Goal: Task Accomplishment & Management: Complete application form

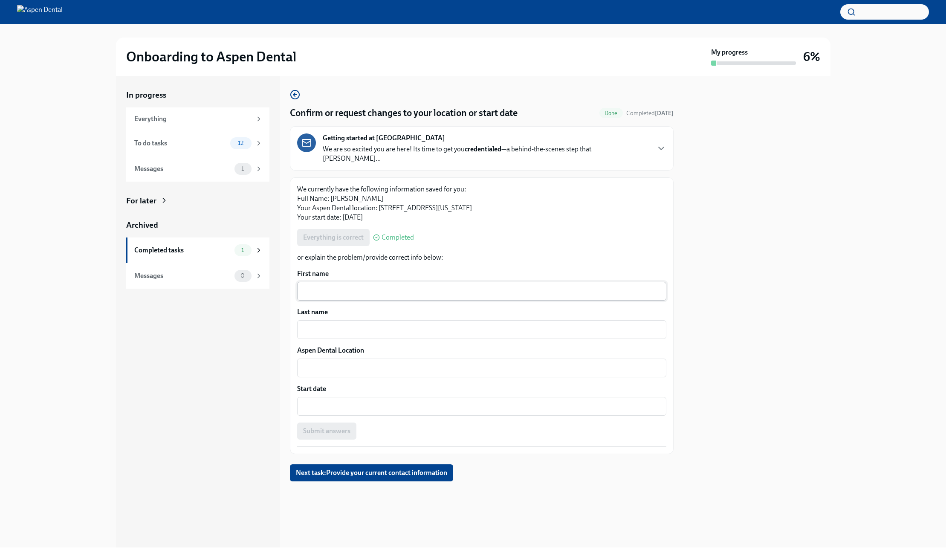
click at [348, 282] on div "x ​" at bounding box center [481, 291] width 369 height 19
type textarea "l"
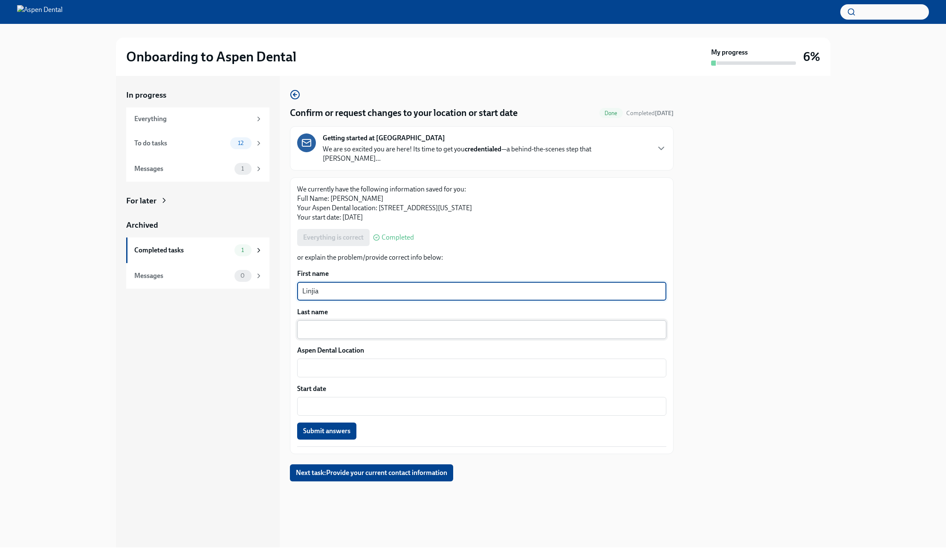
type textarea "Linjia"
click at [340, 328] on div "x ​" at bounding box center [481, 329] width 369 height 19
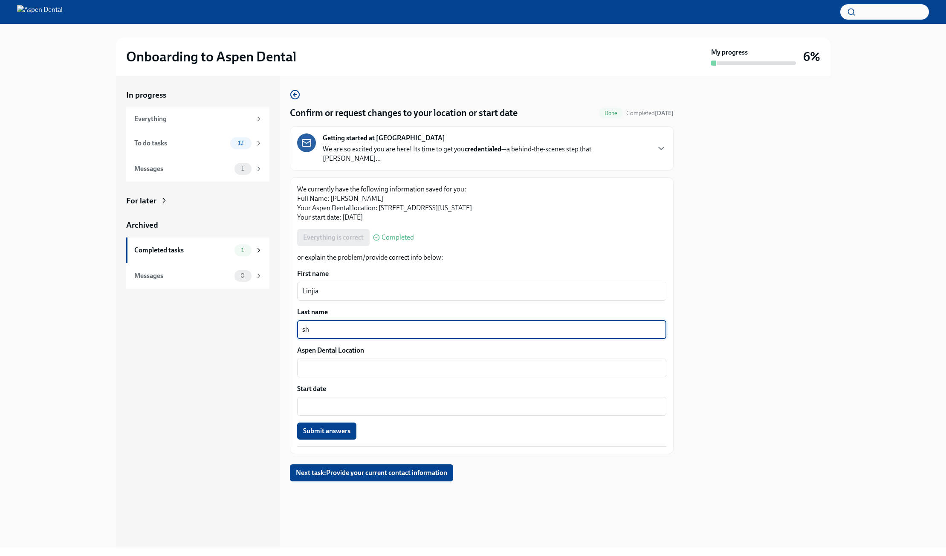
type textarea "s"
type textarea "Shi"
click at [363, 365] on div "x ​" at bounding box center [481, 368] width 369 height 19
click at [451, 201] on p "We currently have the following information saved for you: Full Name: [PERSON_N…" at bounding box center [481, 204] width 369 height 38
click at [394, 234] on span "Completed" at bounding box center [398, 237] width 32 height 7
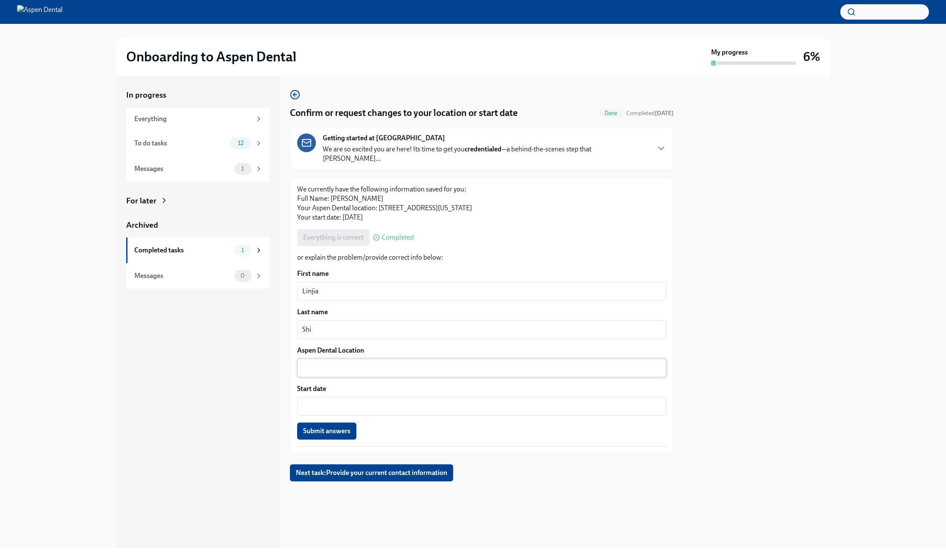
click at [341, 363] on textarea "Aspen Dental Location" at bounding box center [481, 368] width 359 height 10
click at [413, 403] on div "x ​" at bounding box center [481, 406] width 369 height 19
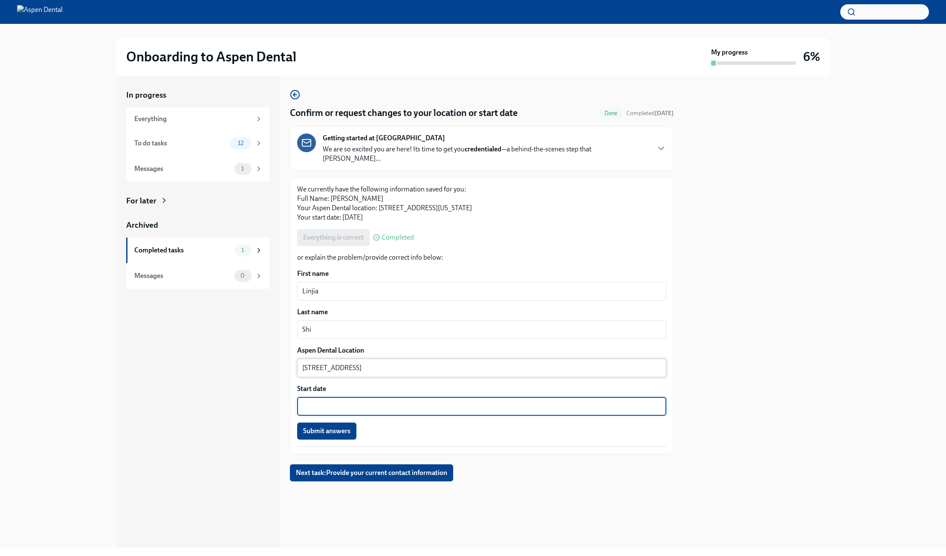
click at [366, 364] on textarea "[STREET_ADDRESS]" at bounding box center [481, 368] width 359 height 10
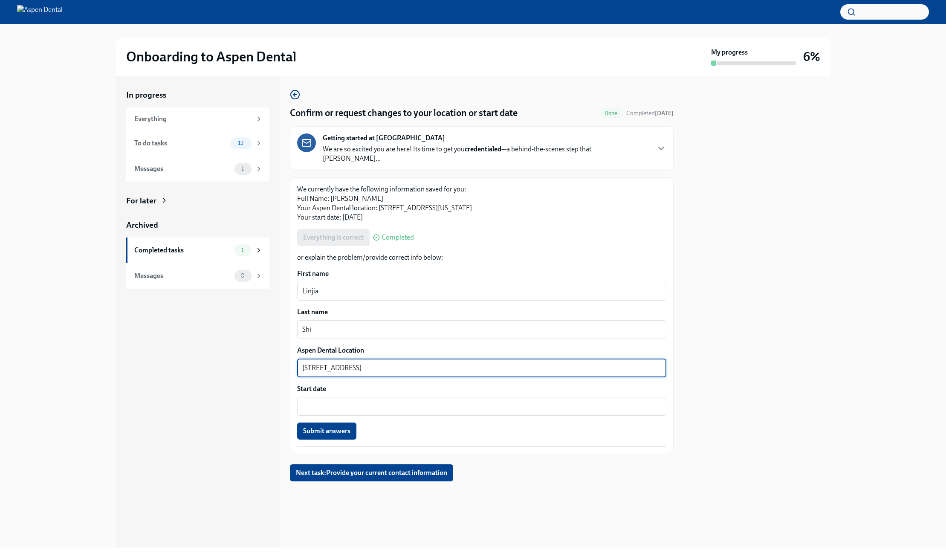
click at [328, 363] on textarea "[STREET_ADDRESS]" at bounding box center [481, 368] width 359 height 10
click at [363, 363] on textarea "[STREET_ADDRESS]" at bounding box center [481, 368] width 359 height 10
type textarea "[STREET_ADDRESS]"
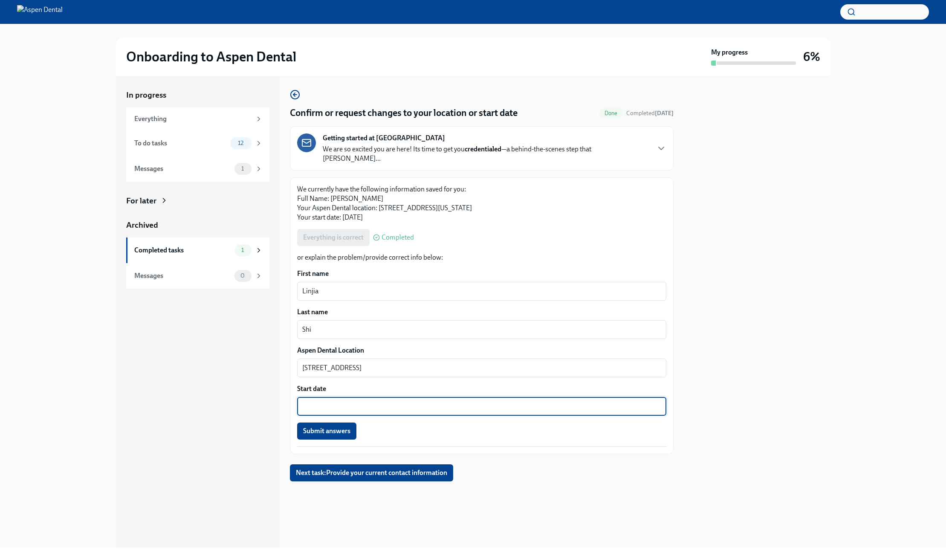
click at [320, 401] on textarea "Start date" at bounding box center [481, 406] width 359 height 10
type textarea "[DATE]"
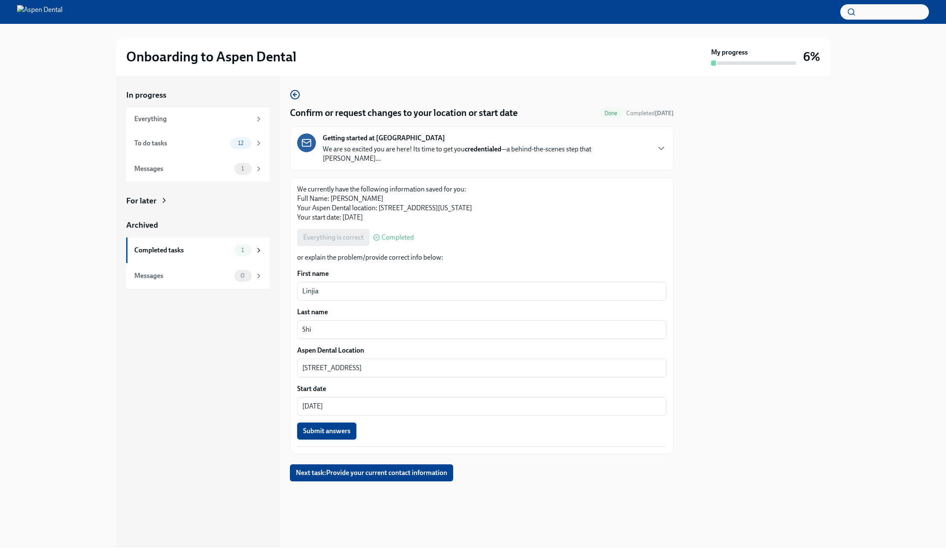
click at [325, 426] on button "Submit answers" at bounding box center [326, 431] width 59 height 17
click at [418, 469] on span "Next task : Provide your current contact information" at bounding box center [371, 473] width 151 height 9
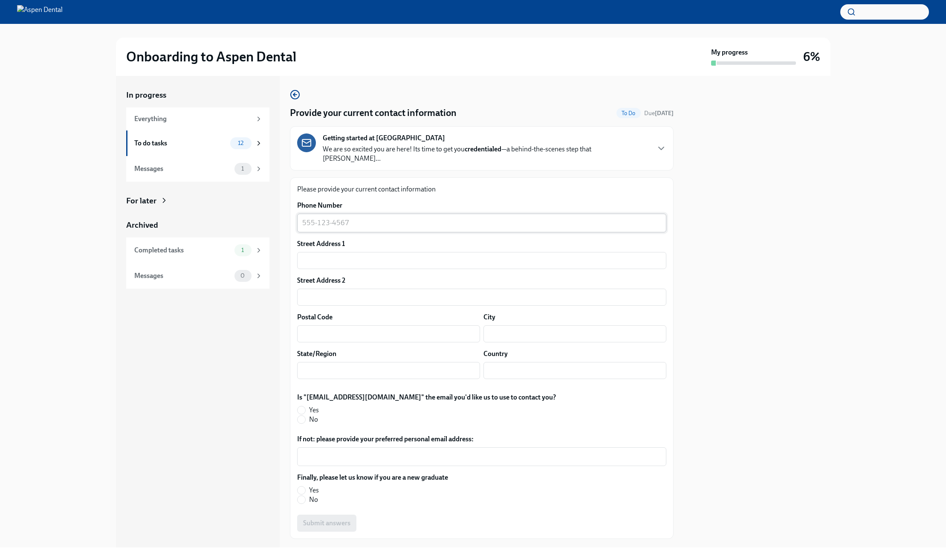
click at [337, 220] on div "x ​" at bounding box center [481, 223] width 369 height 19
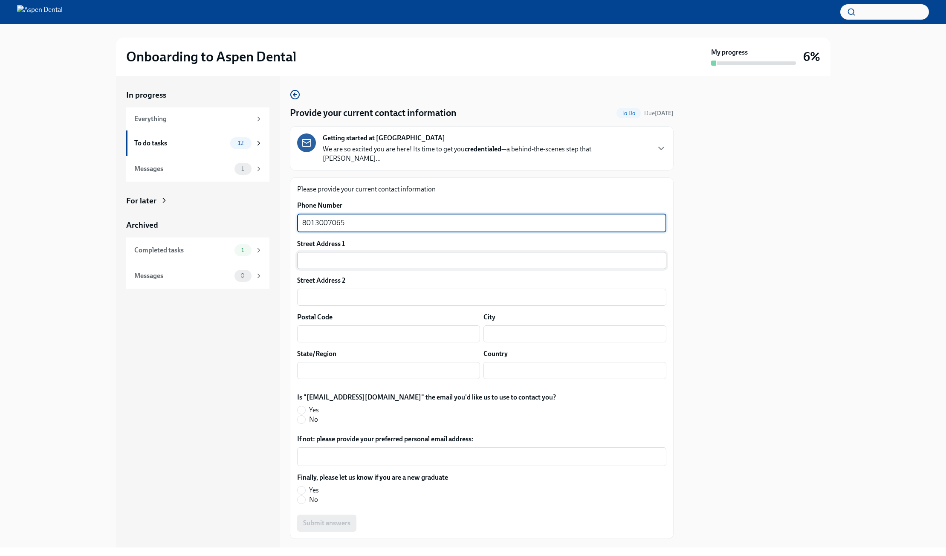
type textarea "8013007065"
click at [354, 260] on input "text" at bounding box center [481, 260] width 369 height 17
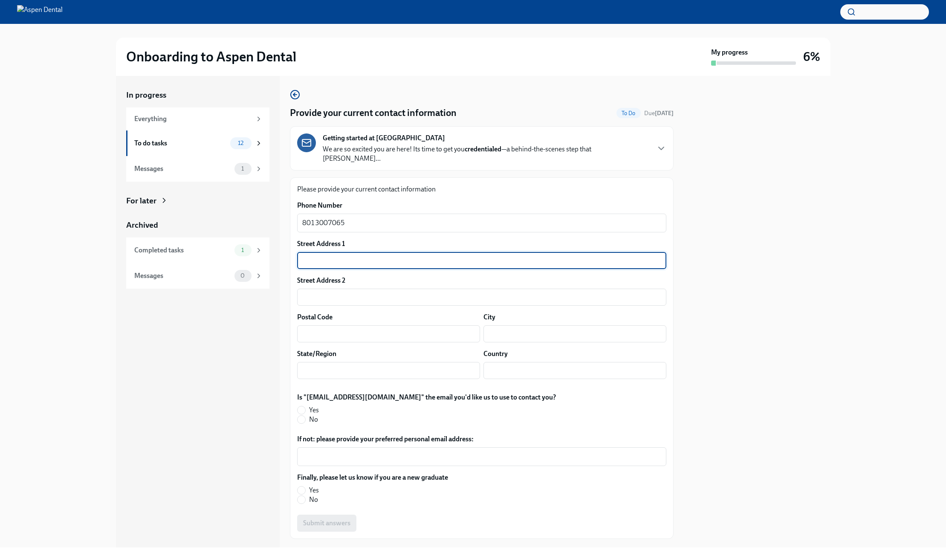
type input "[STREET_ADDRESS][PERSON_NAME]"
type input "06825"
type input "[GEOGRAPHIC_DATA]"
type input "CT"
type input "US"
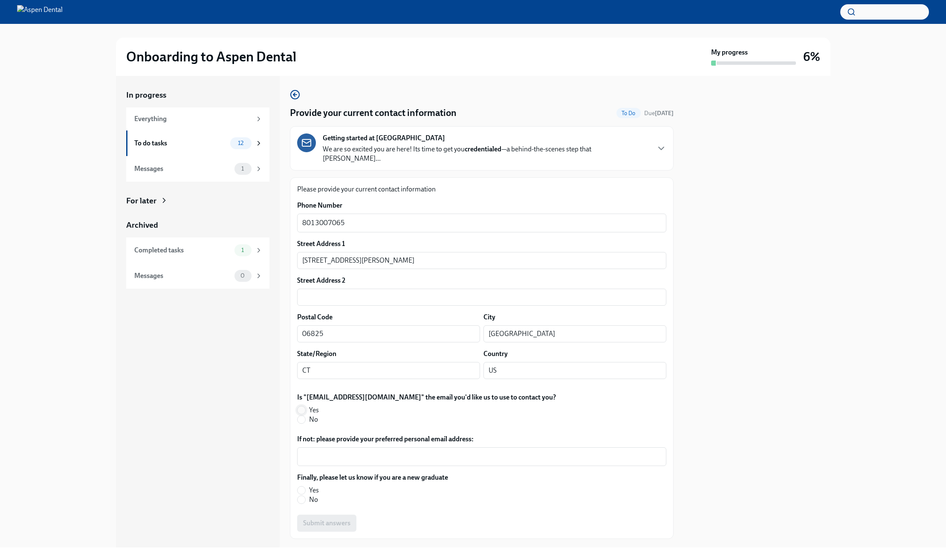
click at [305, 406] on span at bounding box center [301, 410] width 9 height 9
click at [305, 406] on input "Yes" at bounding box center [302, 410] width 8 height 8
radio input "true"
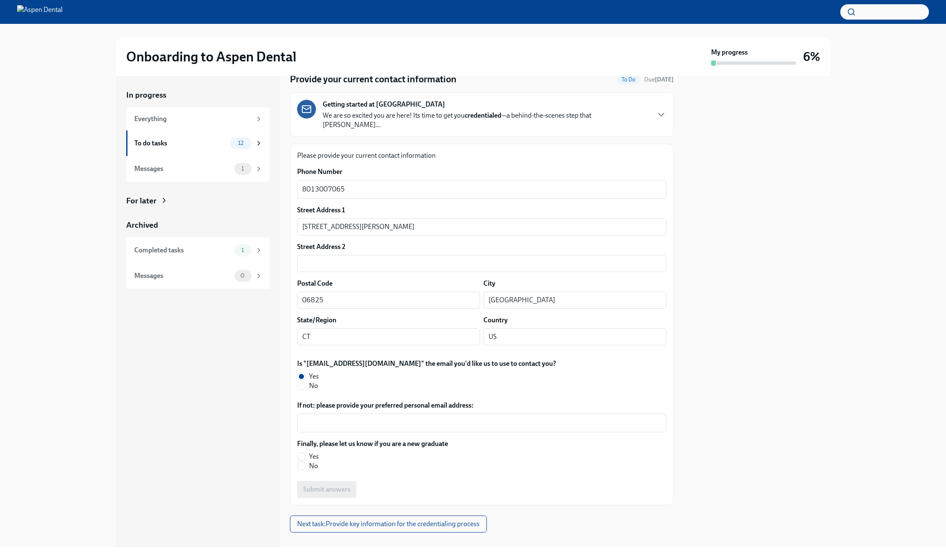
scroll to position [37, 0]
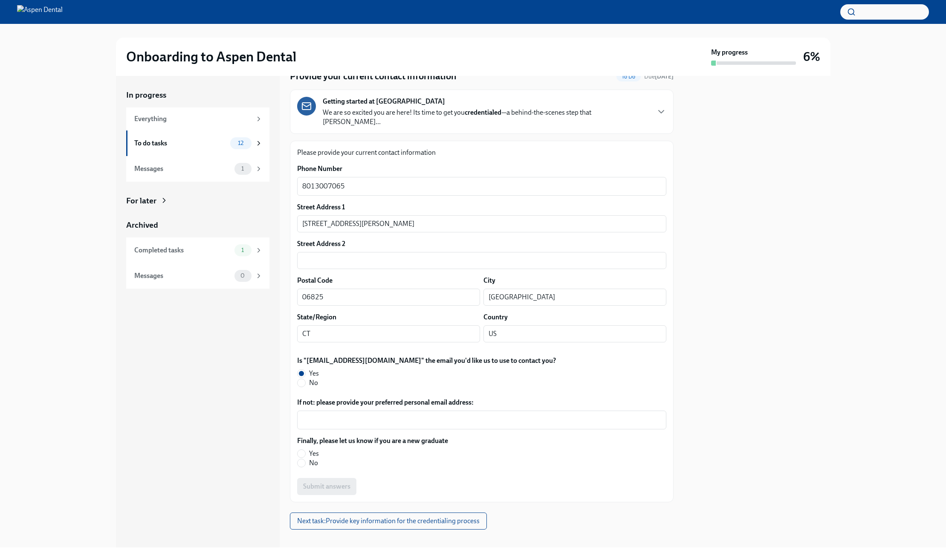
click at [307, 449] on label "Yes" at bounding box center [369, 453] width 144 height 9
click at [305, 450] on input "Yes" at bounding box center [302, 454] width 8 height 8
radio input "true"
click at [346, 482] on span "Submit answers" at bounding box center [326, 486] width 47 height 9
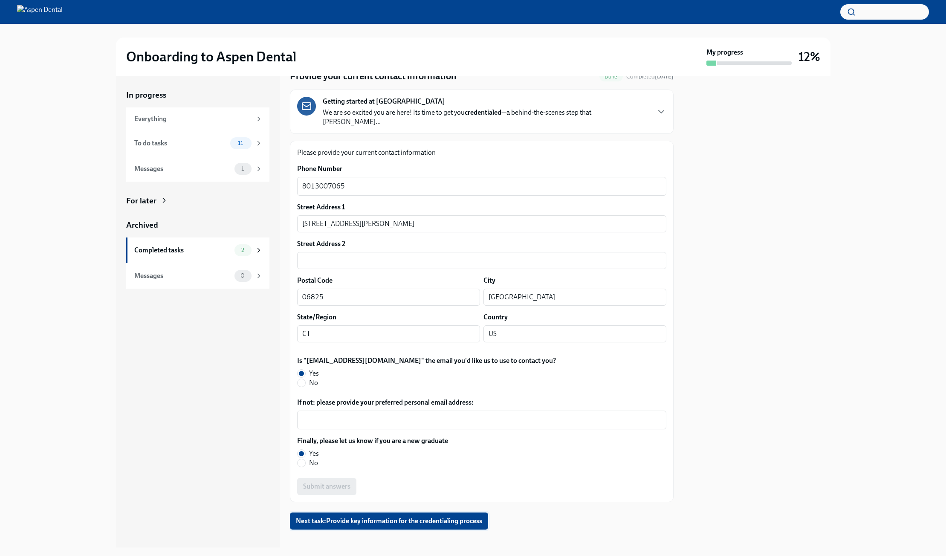
click at [429, 516] on button "Next task : Provide key information for the credentialing process" at bounding box center [389, 521] width 198 height 17
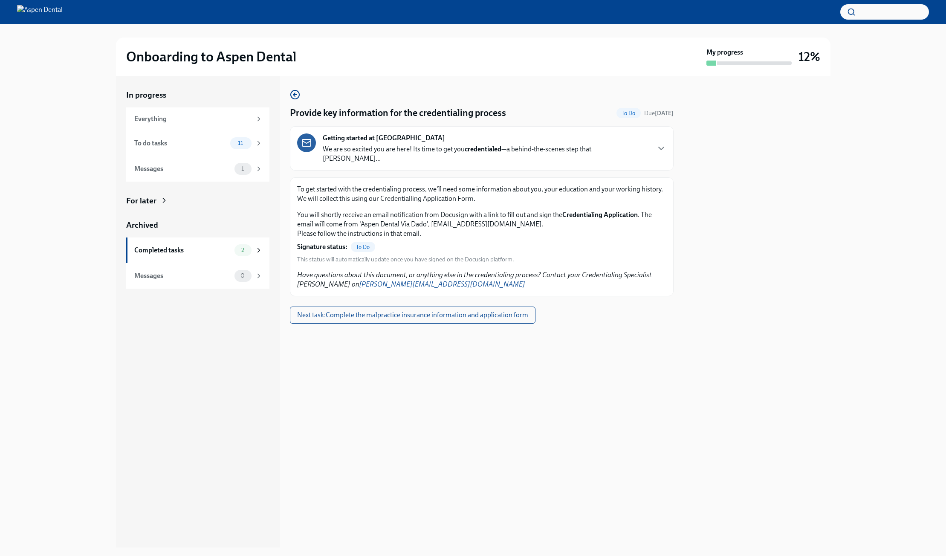
click at [504, 152] on p "We are so excited you are here! Its time to get you credentialed —a behind-the-…" at bounding box center [486, 154] width 327 height 19
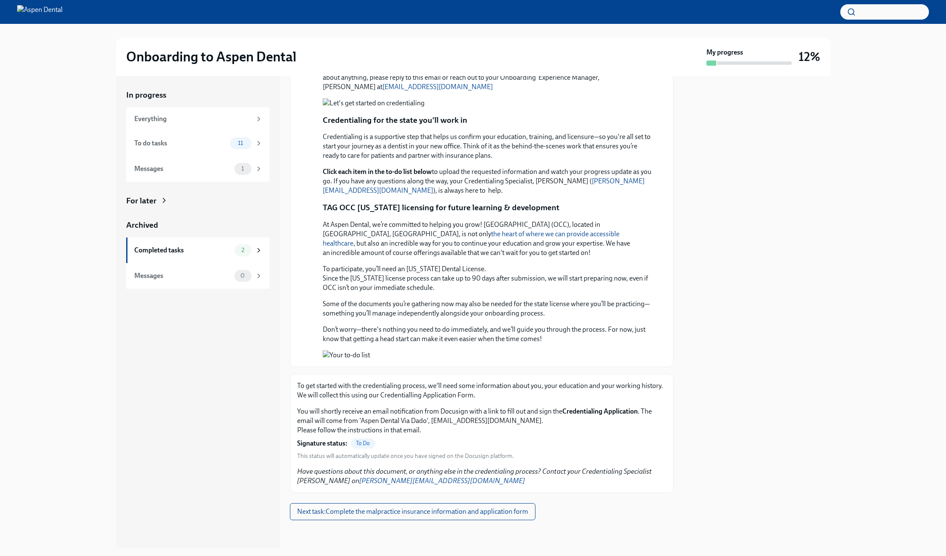
scroll to position [639, 0]
click at [495, 517] on button "Next task : Complete the malpractice insurance information and application form" at bounding box center [413, 511] width 246 height 17
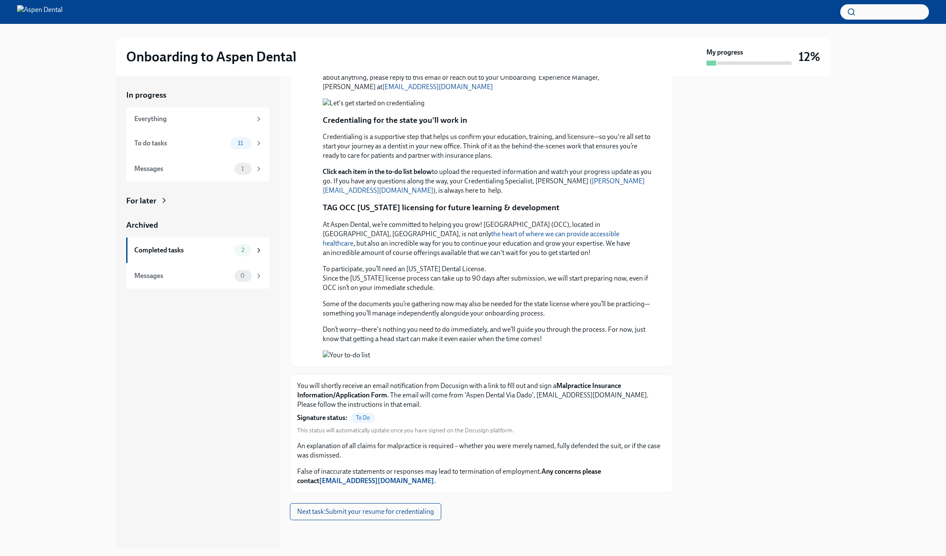
scroll to position [639, 0]
click at [423, 511] on span "Next task : Submit your resume for credentialing" at bounding box center [365, 511] width 137 height 9
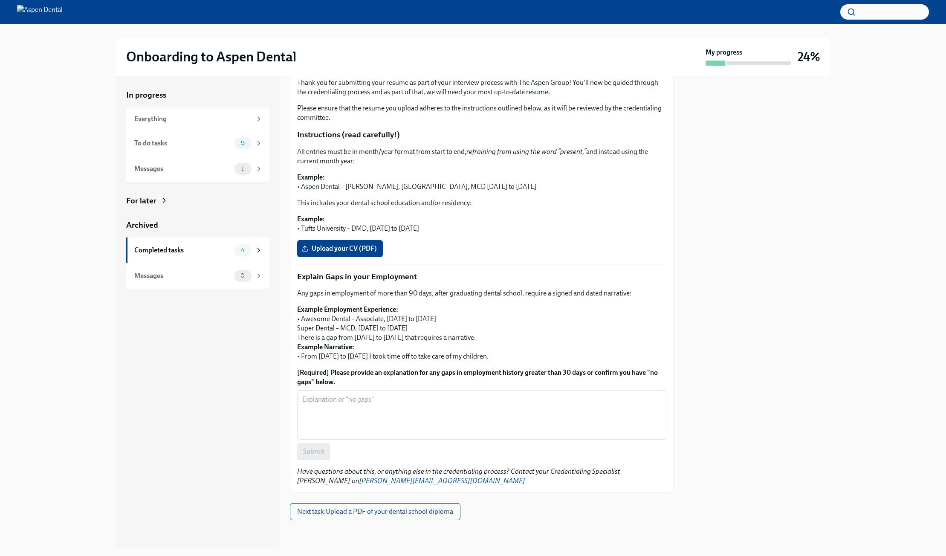
scroll to position [942, 0]
click at [354, 252] on span "Upload your CV (PDF)" at bounding box center [340, 248] width 74 height 9
click at [0, 0] on input "Upload your CV (PDF)" at bounding box center [0, 0] width 0 height 0
click at [431, 513] on span "Next task : Upload a PDF of your dental school diploma" at bounding box center [375, 511] width 156 height 9
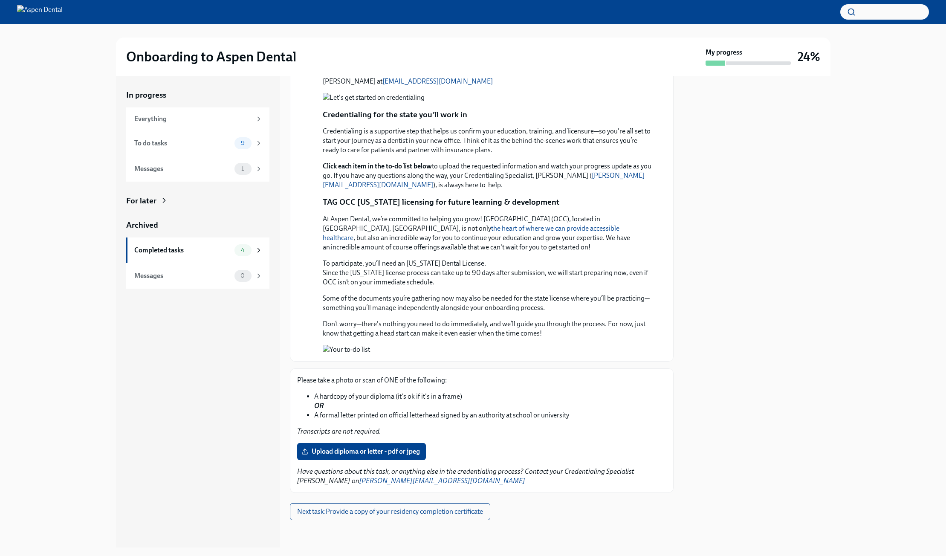
scroll to position [644, 0]
click at [409, 452] on span "Upload diploma or letter - pdf or jpeg" at bounding box center [361, 451] width 117 height 9
click at [0, 0] on input "Upload diploma or letter - pdf or jpeg" at bounding box center [0, 0] width 0 height 0
click at [371, 449] on span "Upload diploma or letter - pdf or jpeg" at bounding box center [361, 451] width 117 height 9
click at [0, 0] on input "Upload diploma or letter - pdf or jpeg" at bounding box center [0, 0] width 0 height 0
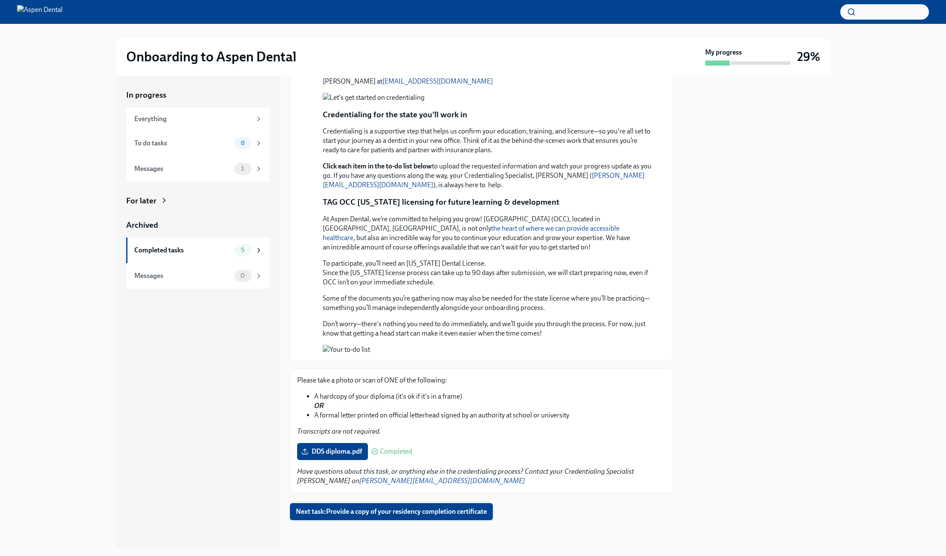
click at [476, 514] on span "Next task : Provide a copy of your residency completion certificate" at bounding box center [391, 511] width 191 height 9
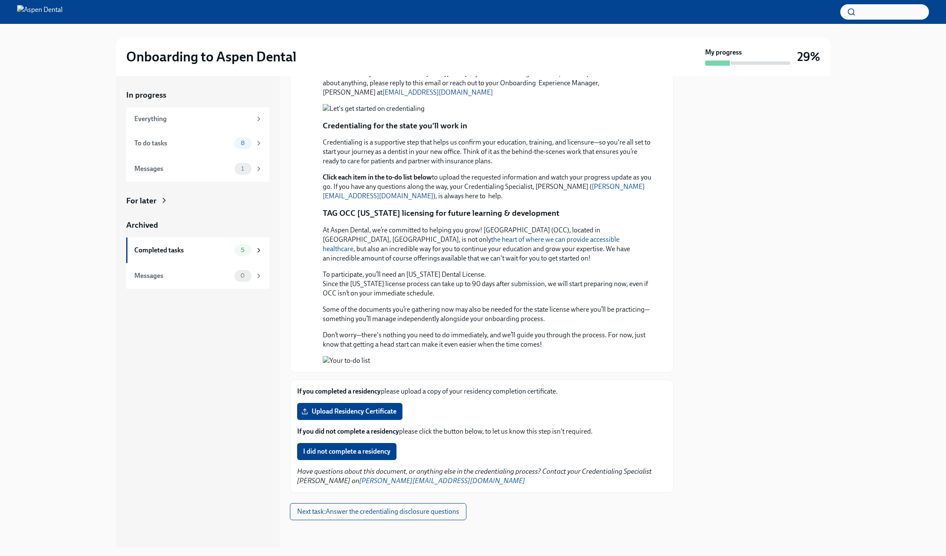
scroll to position [633, 0]
click at [371, 453] on span "I did not complete a residency" at bounding box center [346, 451] width 87 height 9
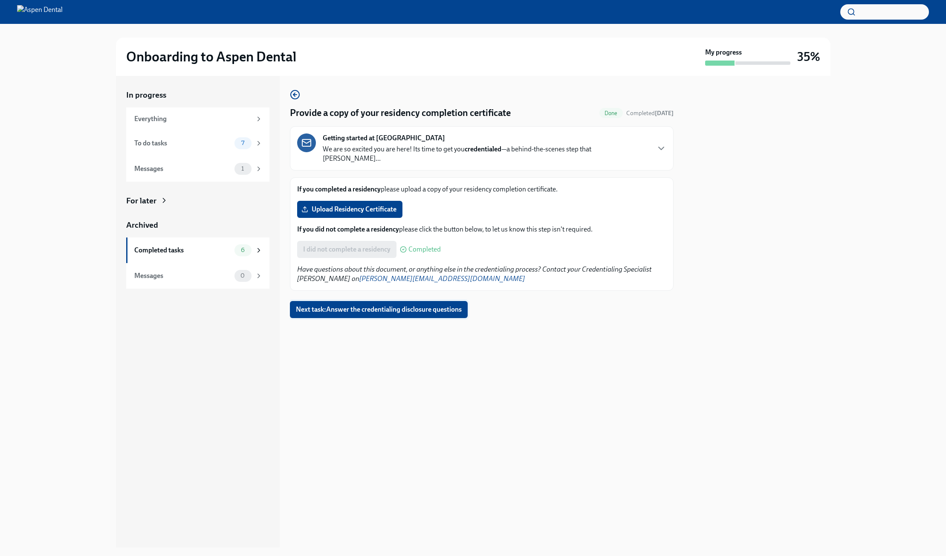
click at [407, 305] on span "Next task : Answer the credentialing disclosure questions" at bounding box center [379, 309] width 166 height 9
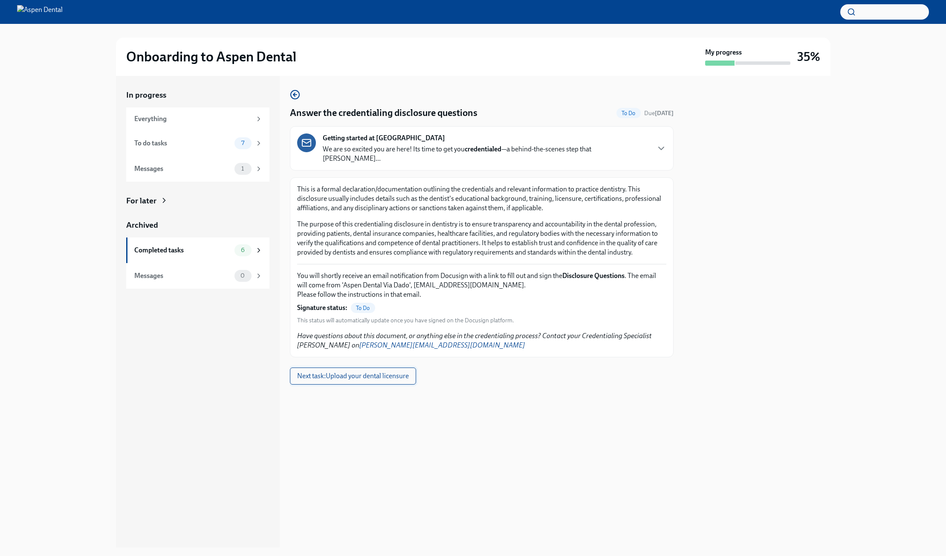
click at [391, 372] on span "Next task : Upload your dental licensure" at bounding box center [353, 376] width 112 height 9
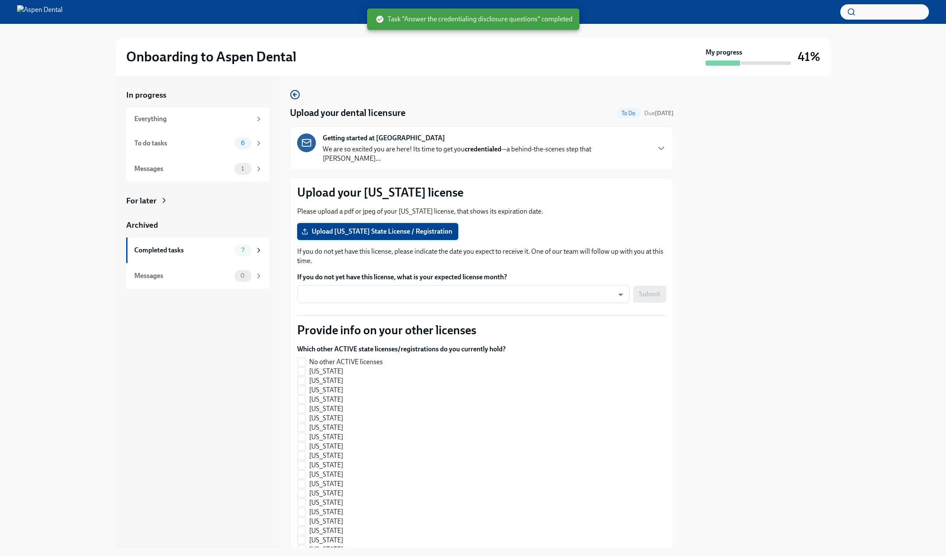
click at [429, 227] on span "Upload [US_STATE] State License / Registration" at bounding box center [377, 231] width 149 height 9
click at [0, 0] on input "Upload [US_STATE] State License / Registration" at bounding box center [0, 0] width 0 height 0
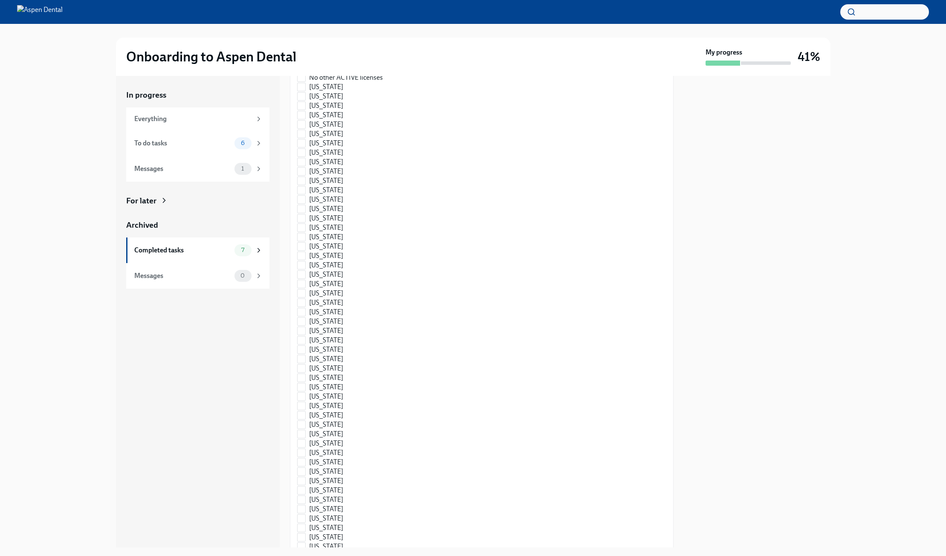
scroll to position [142, 0]
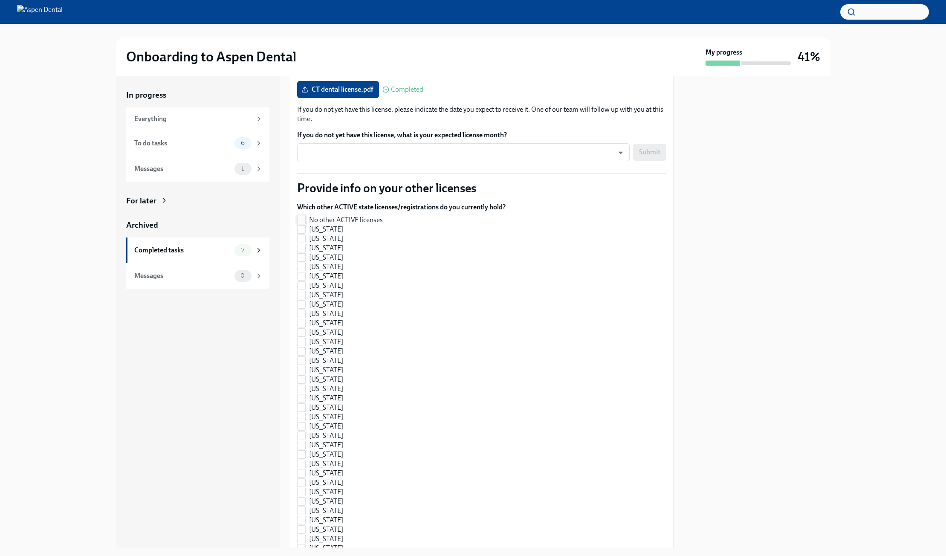
click at [304, 216] on input "No other ACTIVE licenses" at bounding box center [302, 220] width 8 height 8
checkbox input "true"
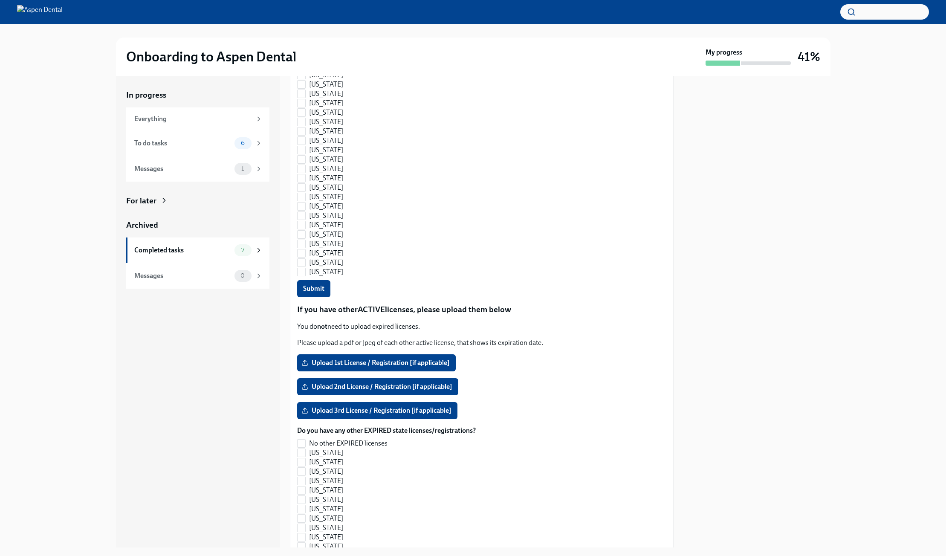
scroll to position [711, 0]
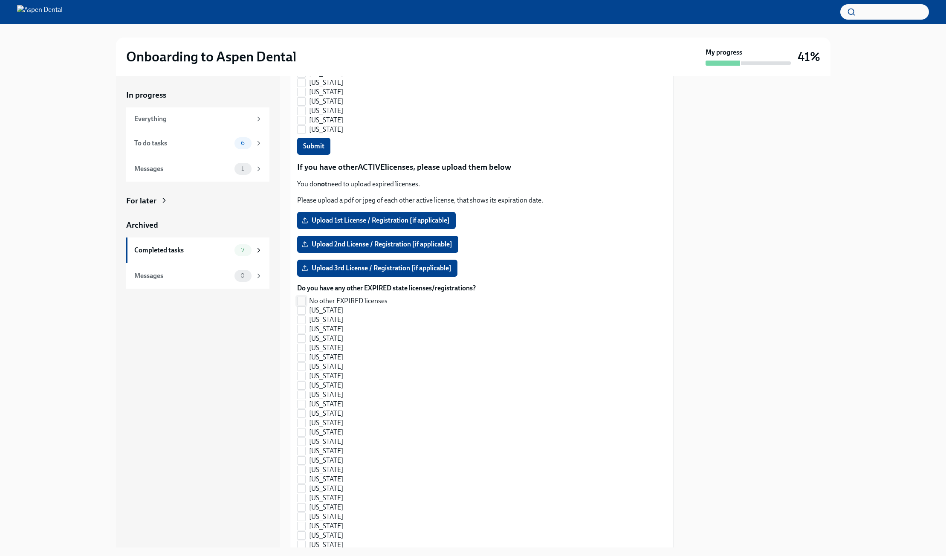
click at [301, 297] on input "No other EXPIRED licenses" at bounding box center [302, 301] width 8 height 8
checkbox input "true"
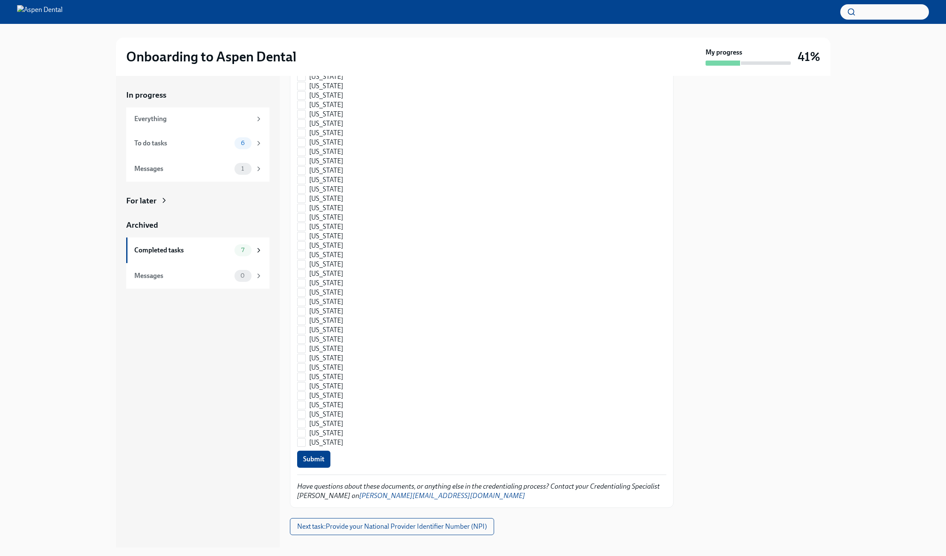
scroll to position [1053, 0]
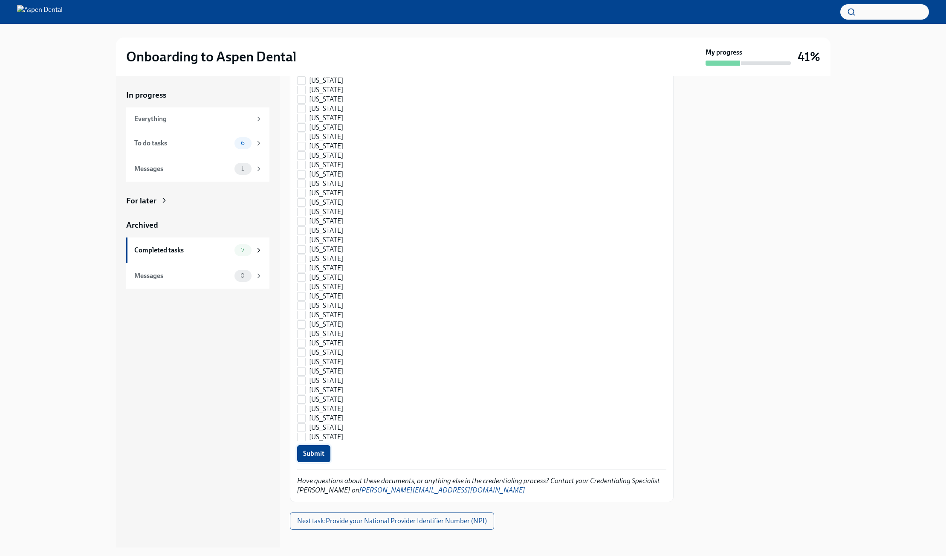
click at [317, 449] on span "Submit" at bounding box center [313, 453] width 21 height 9
click at [454, 517] on span "Next task : Provide your National Provider Identifier Number (NPI)" at bounding box center [392, 521] width 190 height 9
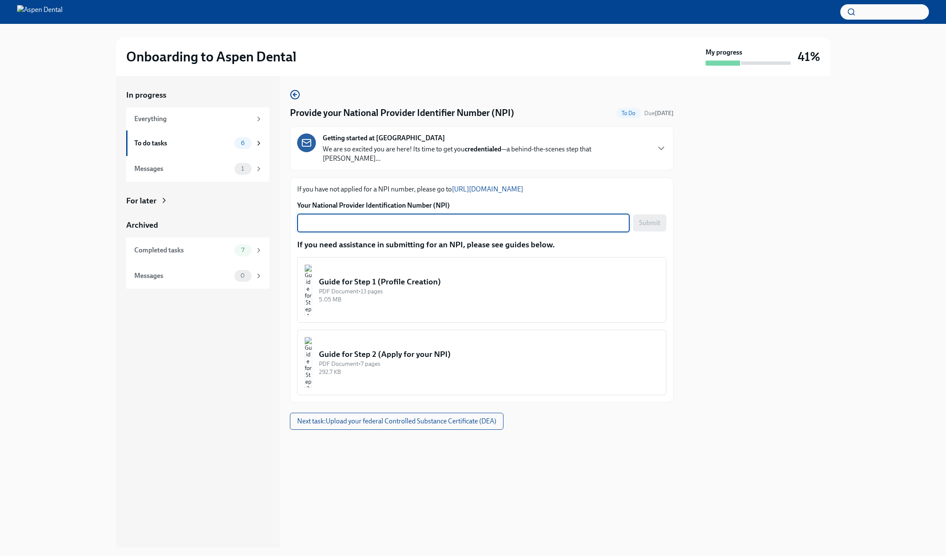
click at [364, 219] on textarea "Your National Provider Identification Number (NPI)" at bounding box center [463, 223] width 322 height 10
type textarea "1871270322"
click at [658, 215] on button "Submit" at bounding box center [649, 223] width 33 height 17
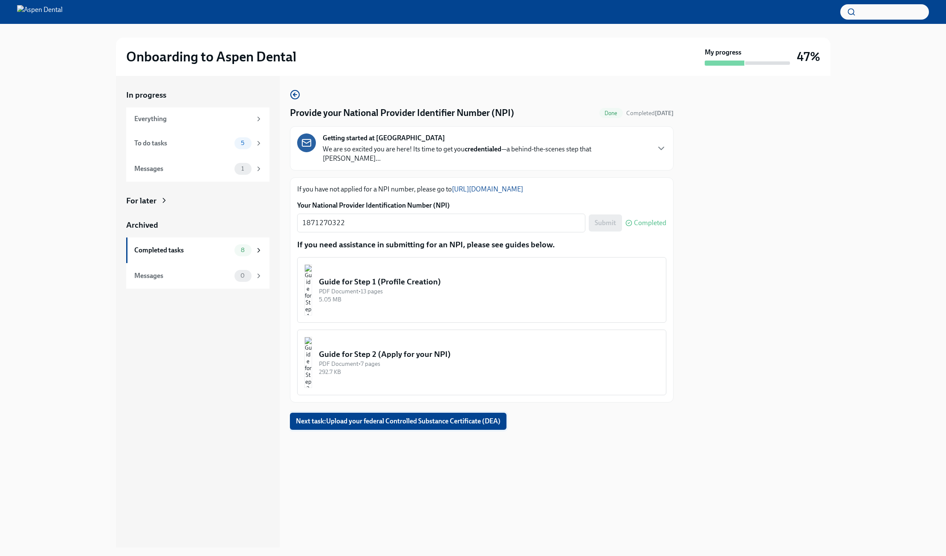
click at [476, 417] on span "Next task : Upload your federal Controlled Substance Certificate (DEA)" at bounding box center [398, 421] width 205 height 9
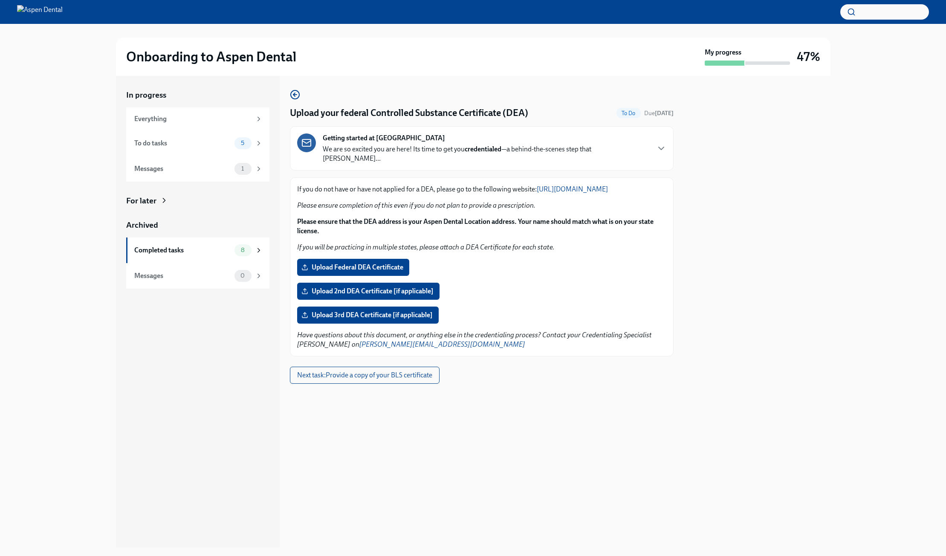
click at [770, 239] on div at bounding box center [757, 312] width 147 height 472
click at [643, 142] on div "Getting started at Aspen Dental We are so excited you are here! Its time to get…" at bounding box center [481, 148] width 369 height 30
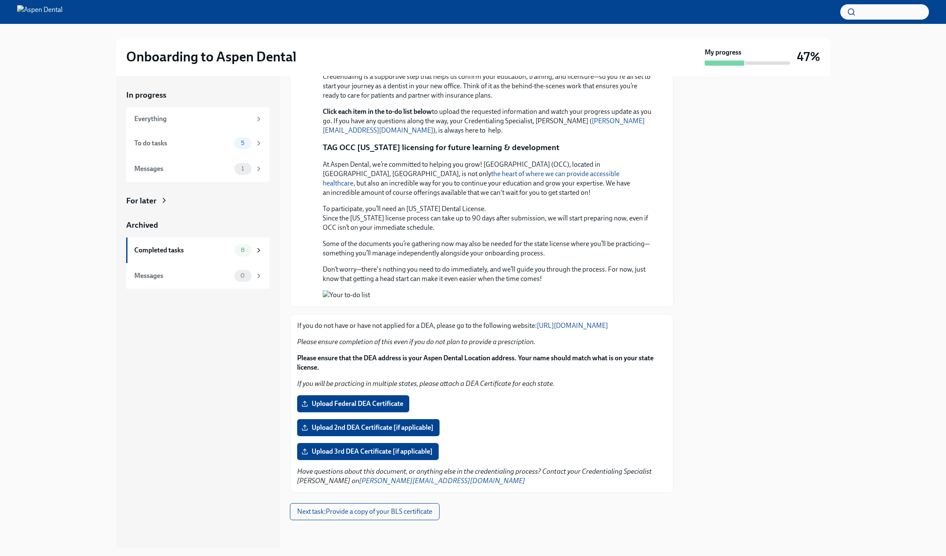
scroll to position [708, 0]
click at [405, 481] on link "[PERSON_NAME][EMAIL_ADDRESS][DOMAIN_NAME]" at bounding box center [443, 481] width 166 height 8
drag, startPoint x: 429, startPoint y: 477, endPoint x: 322, endPoint y: 481, distance: 107.1
click at [322, 481] on p "Have questions about this document, or anything else in the credentialing proce…" at bounding box center [481, 476] width 369 height 19
copy em "[PERSON_NAME][EMAIL_ADDRESS][DOMAIN_NAME]"
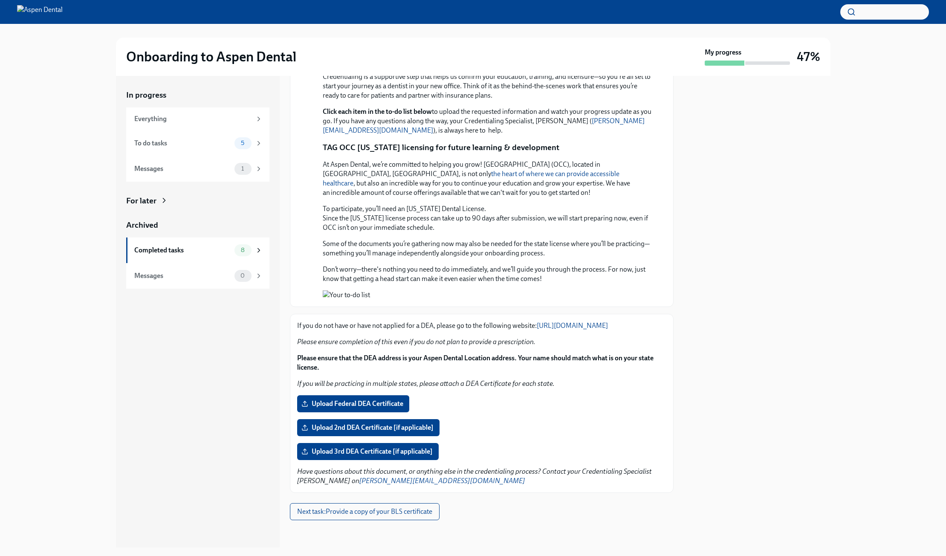
click at [533, 469] on em "Have questions about this document, or anything else in the credentialing proce…" at bounding box center [474, 475] width 355 height 17
click at [412, 518] on button "Next task : Provide a copy of your BLS certificate" at bounding box center [365, 511] width 150 height 17
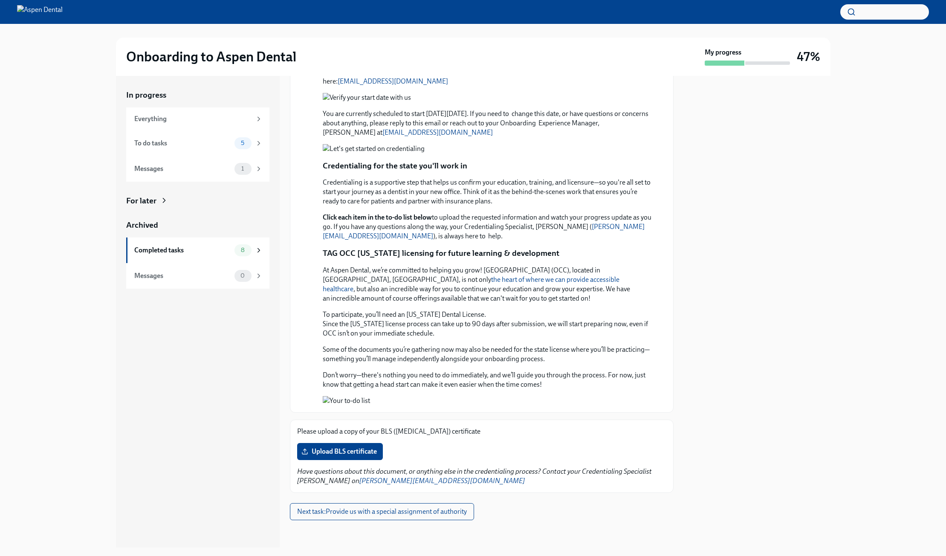
scroll to position [593, 0]
click at [360, 456] on label "Upload BLS certificate" at bounding box center [340, 451] width 86 height 17
click at [0, 0] on input "Upload BLS certificate" at bounding box center [0, 0] width 0 height 0
click at [365, 455] on span "Upload BLS certificate" at bounding box center [340, 451] width 74 height 9
click at [0, 0] on input "Upload BLS certificate" at bounding box center [0, 0] width 0 height 0
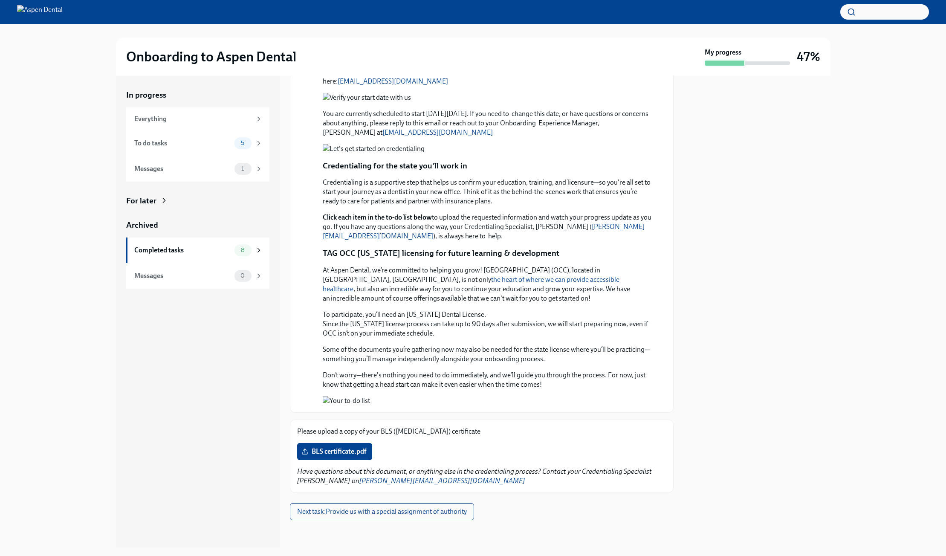
click at [351, 461] on div "Please upload a copy of your BLS ([MEDICAL_DATA]) certificate BLS certificate.p…" at bounding box center [481, 456] width 369 height 59
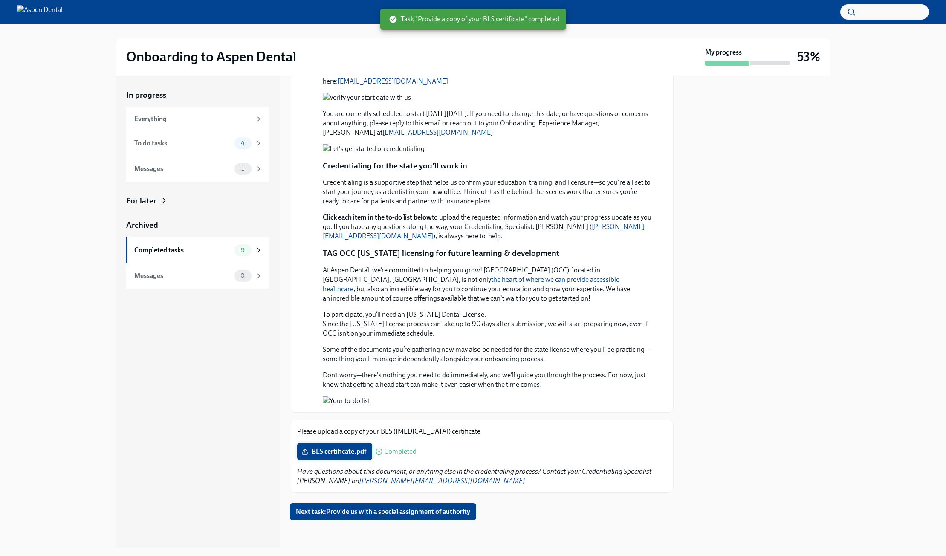
click at [349, 447] on span "BLS certificate.pdf" at bounding box center [334, 451] width 63 height 9
click at [0, 0] on input "BLS certificate.pdf" at bounding box center [0, 0] width 0 height 0
click at [392, 515] on span "Next task : Provide us with a special assignment of authority" at bounding box center [383, 511] width 174 height 9
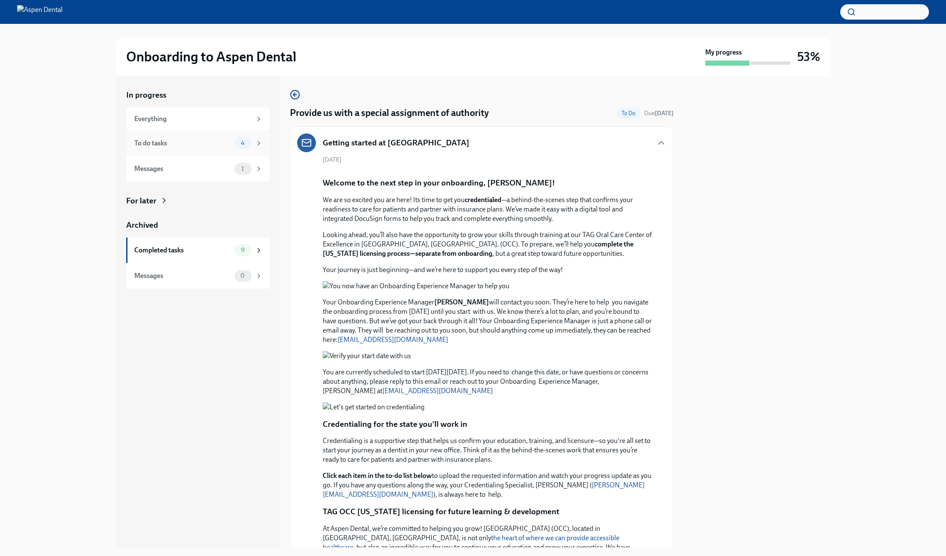
click at [237, 141] on span "4" at bounding box center [243, 143] width 14 height 6
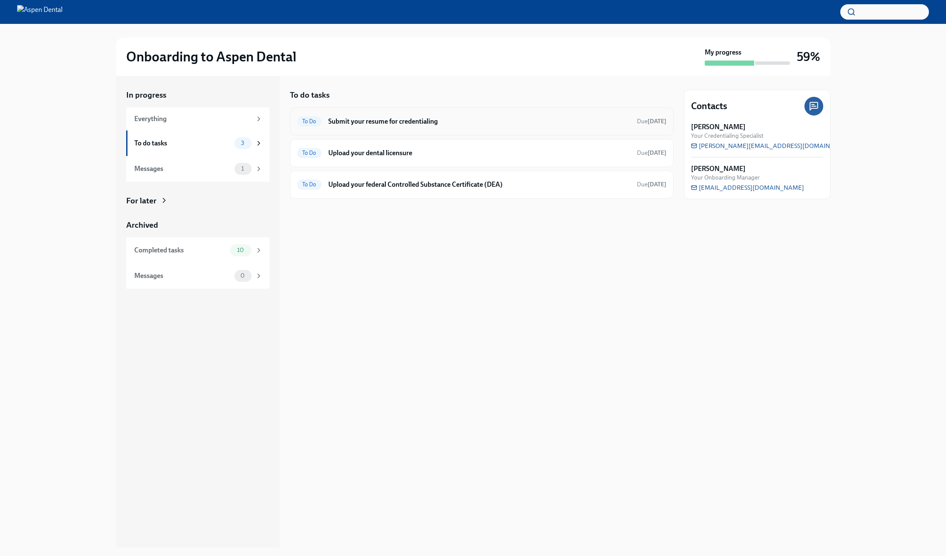
click at [376, 126] on h6 "Submit your resume for credentialing" at bounding box center [479, 121] width 302 height 9
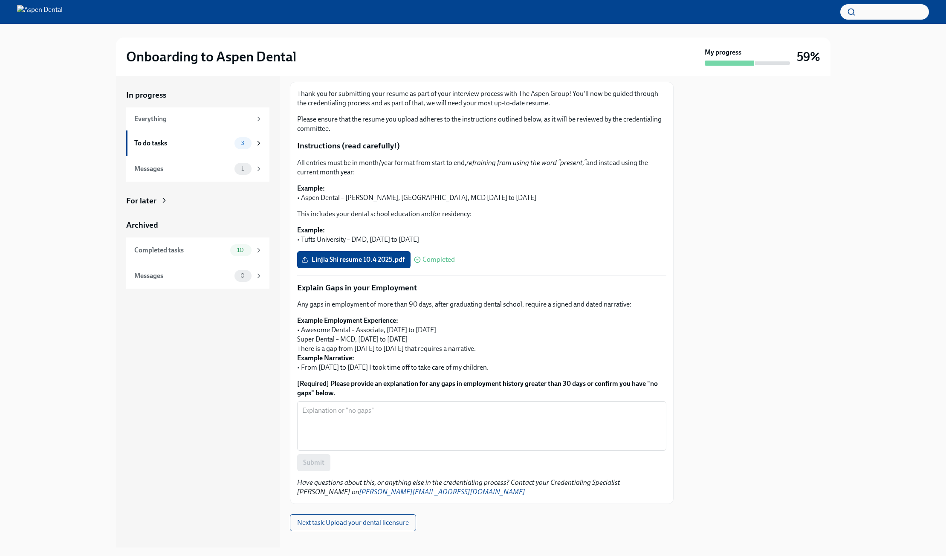
scroll to position [97, 0]
click at [191, 249] on div "Completed tasks" at bounding box center [180, 250] width 93 height 9
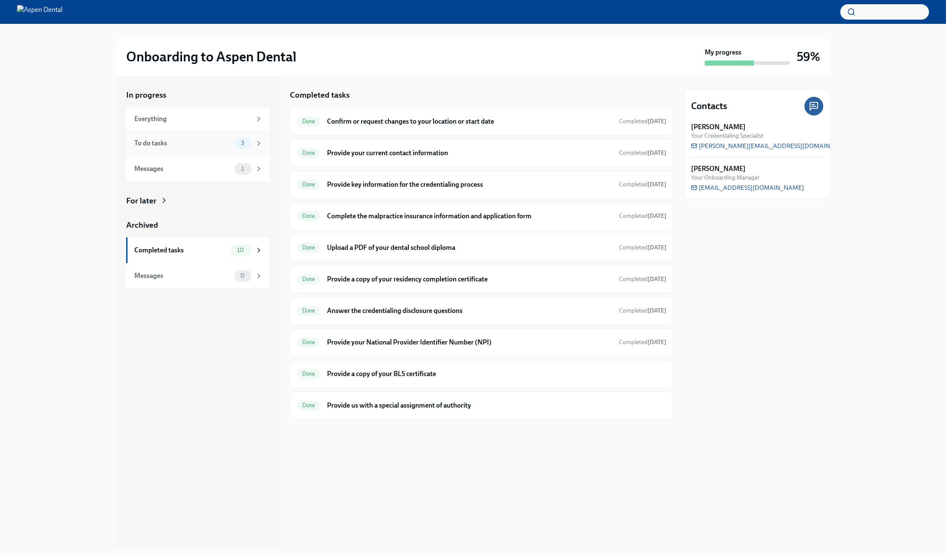
click at [230, 147] on div "To do tasks" at bounding box center [182, 143] width 97 height 9
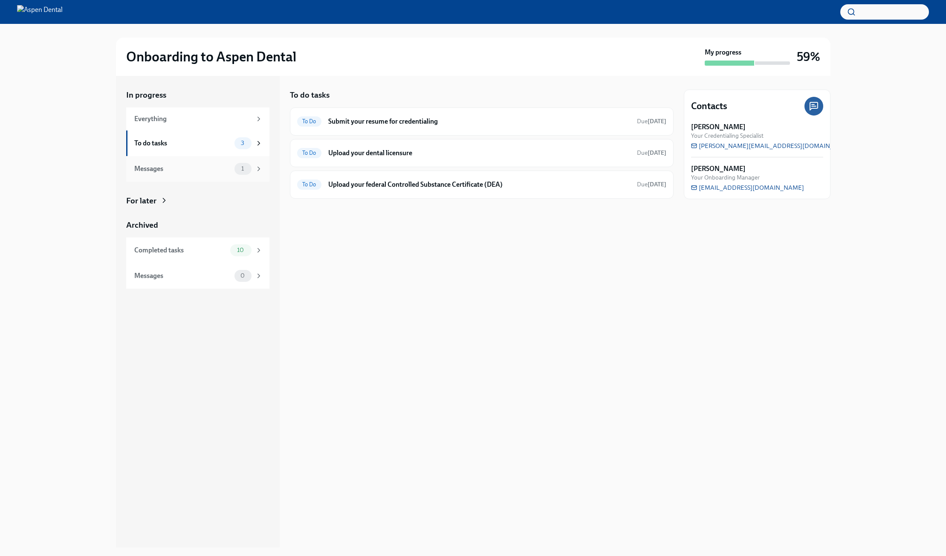
click at [226, 163] on div "Messages 1" at bounding box center [198, 169] width 128 height 12
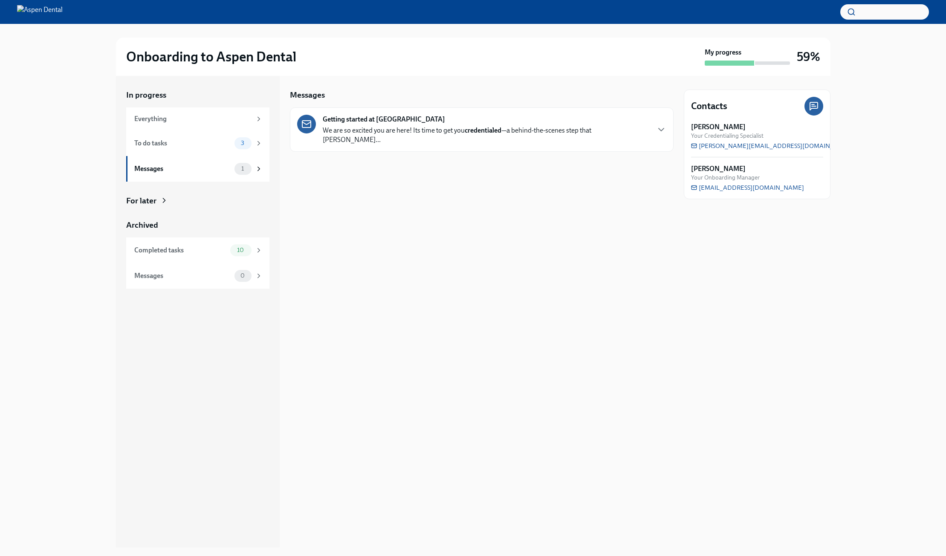
click at [466, 134] on p "We are so excited you are here! Its time to get you credentialed —a behind-the-…" at bounding box center [486, 135] width 327 height 19
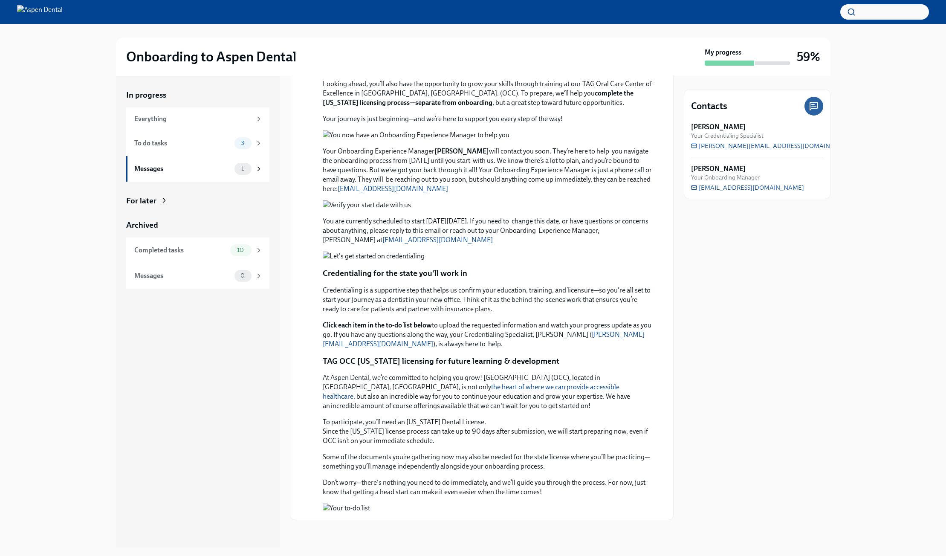
scroll to position [467, 0]
click at [719, 131] on strong "[PERSON_NAME]" at bounding box center [718, 126] width 55 height 9
click at [812, 107] on icon at bounding box center [814, 106] width 10 height 10
click at [203, 115] on div "Everything" at bounding box center [192, 118] width 117 height 9
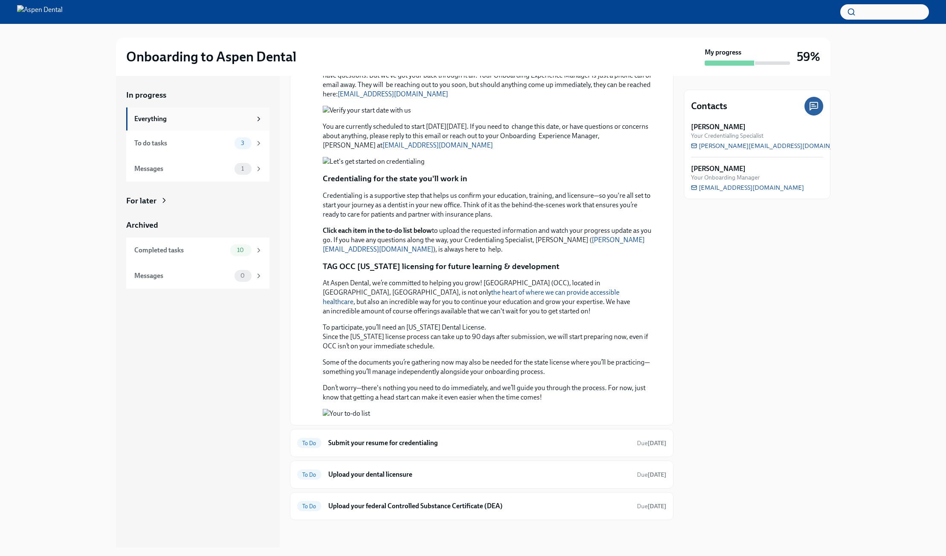
drag, startPoint x: 234, startPoint y: 126, endPoint x: 244, endPoint y: 126, distance: 9.4
click at [235, 126] on div "Everything" at bounding box center [197, 118] width 143 height 23
click at [264, 120] on div "Everything" at bounding box center [197, 118] width 143 height 23
click at [255, 148] on div "3" at bounding box center [249, 143] width 28 height 12
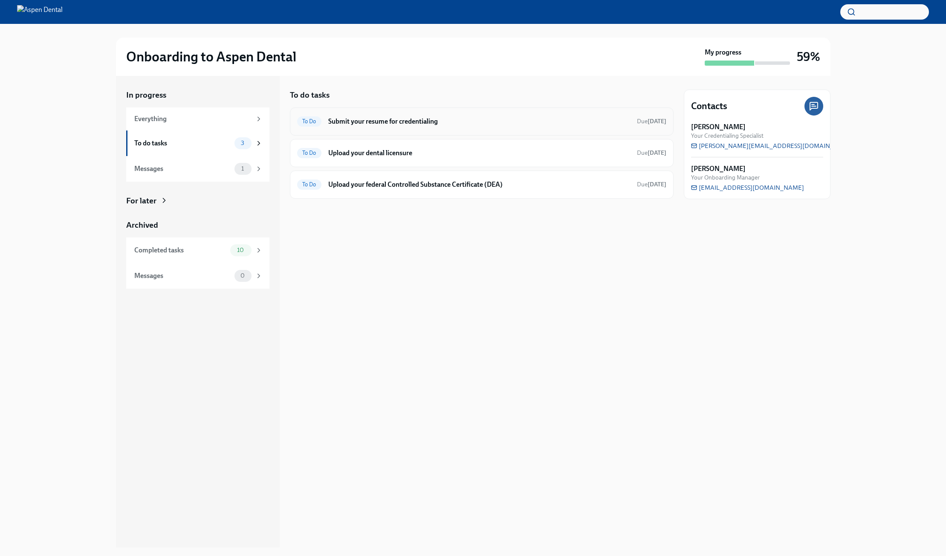
click at [380, 122] on h6 "Submit your resume for credentialing" at bounding box center [479, 121] width 302 height 9
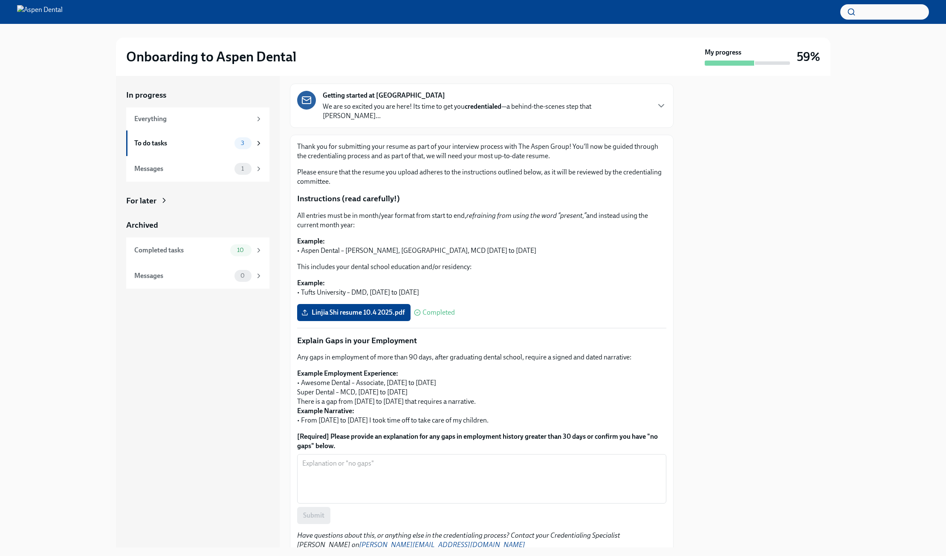
scroll to position [97, 0]
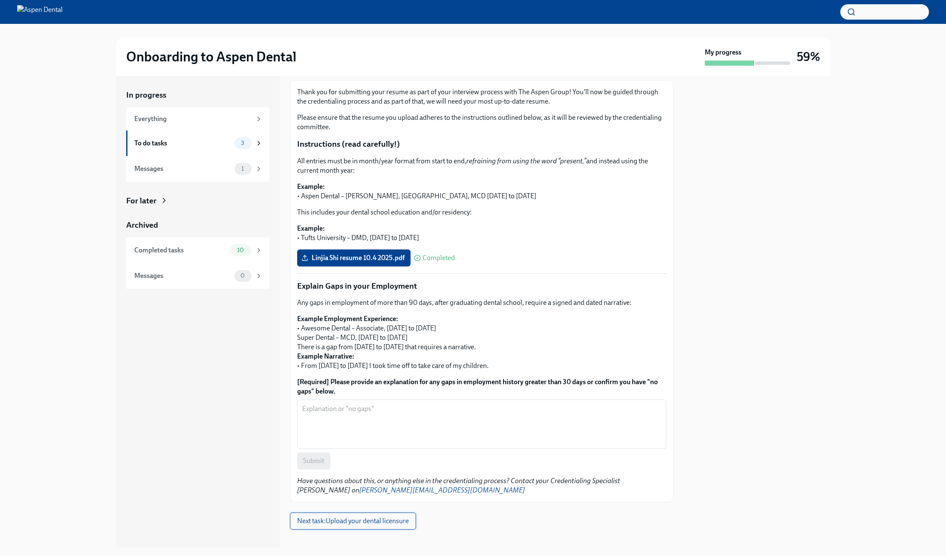
click at [377, 516] on button "Next task : Upload your dental licensure" at bounding box center [353, 521] width 126 height 17
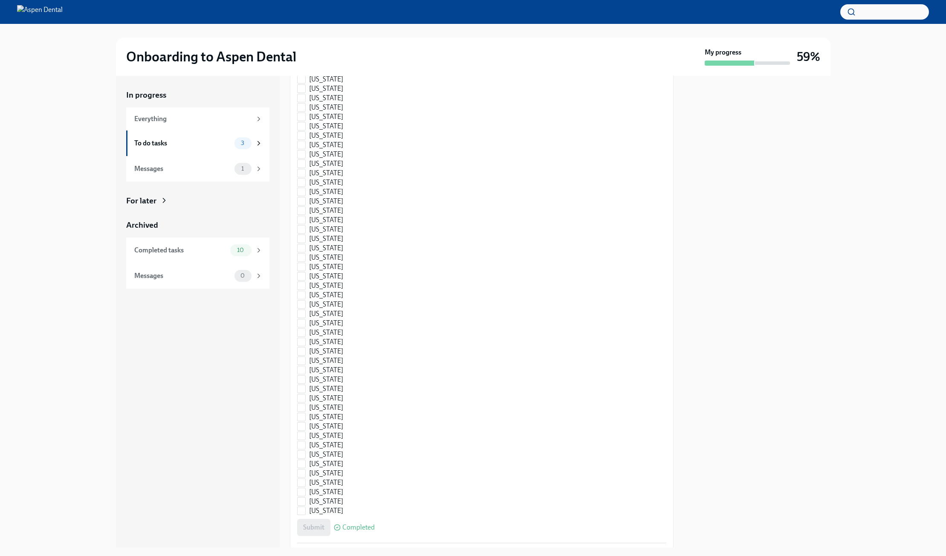
scroll to position [1053, 0]
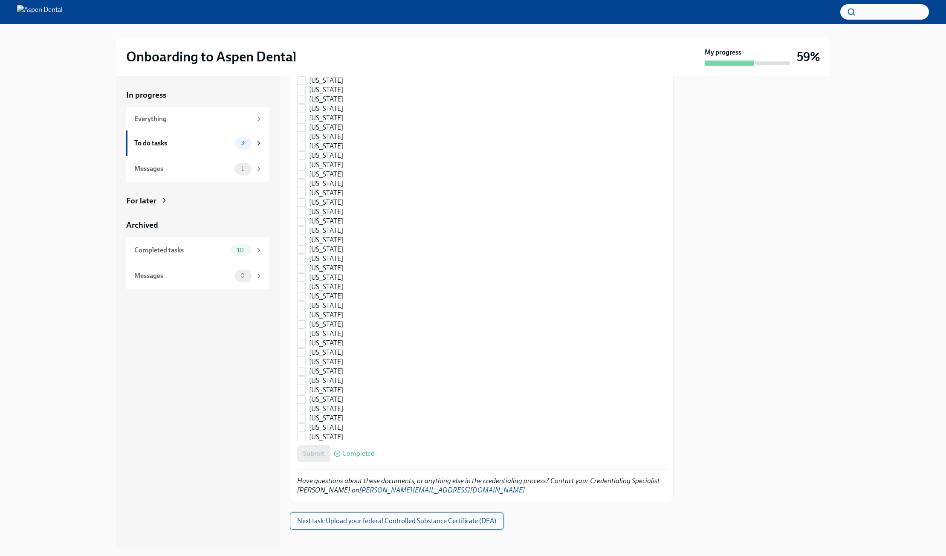
click at [423, 517] on span "Next task : Upload your federal Controlled Substance Certificate (DEA)" at bounding box center [396, 521] width 199 height 9
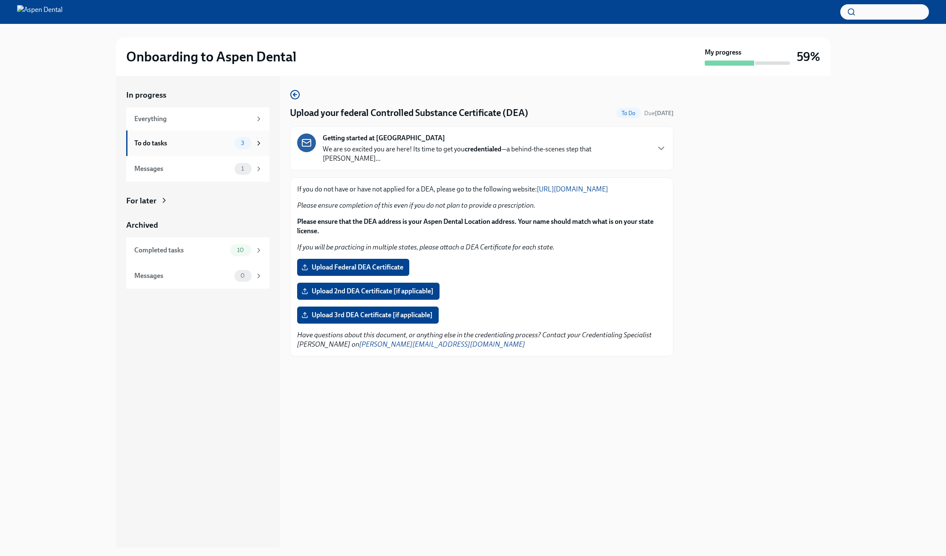
click at [255, 143] on icon at bounding box center [259, 143] width 8 height 8
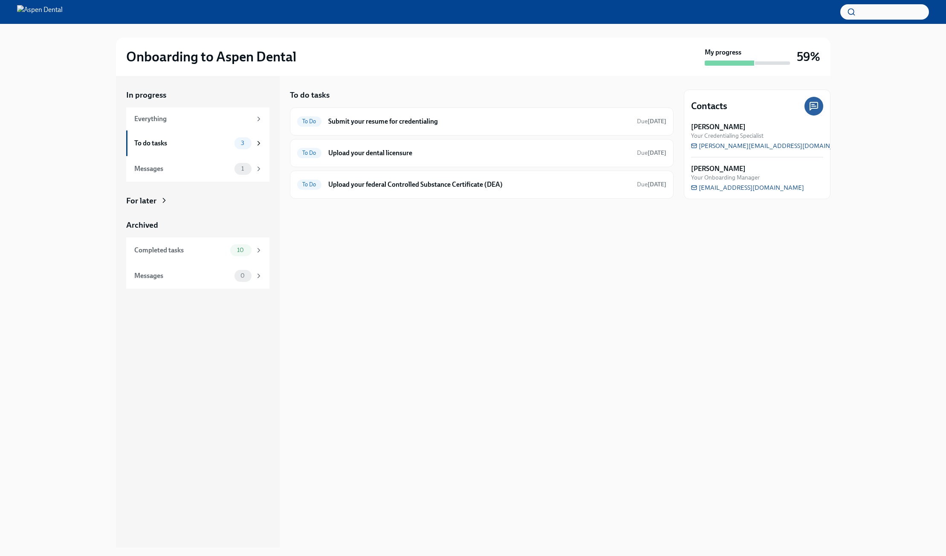
click at [809, 57] on h3 "59%" at bounding box center [808, 56] width 23 height 15
click at [309, 122] on span "To Do" at bounding box center [309, 121] width 24 height 6
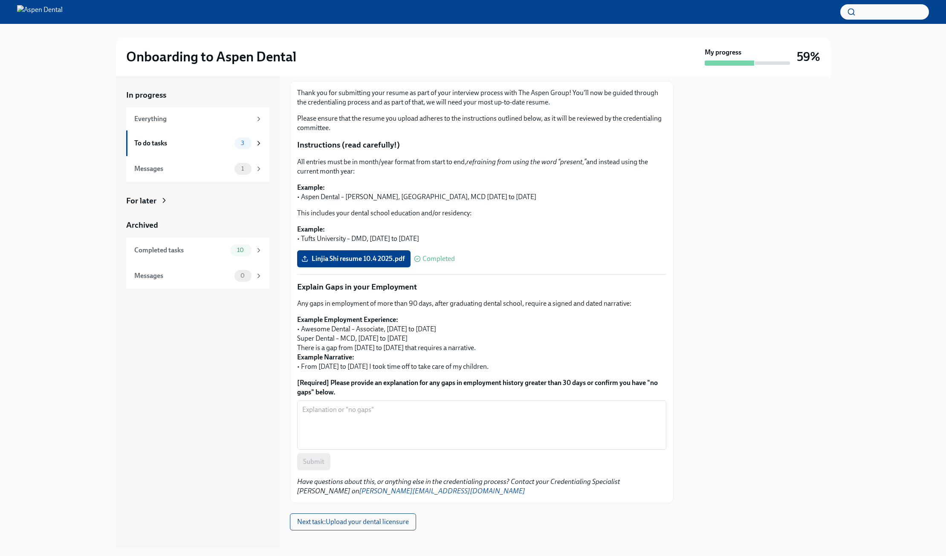
scroll to position [97, 0]
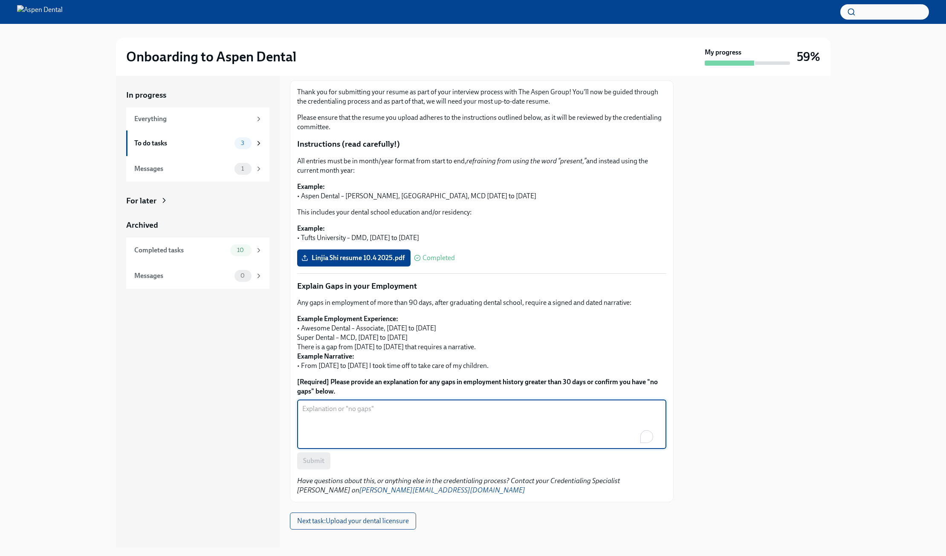
click at [406, 416] on textarea "[Required] Please provide an explanation for any gaps in employment history gre…" at bounding box center [481, 424] width 359 height 41
type textarea "no gaps"
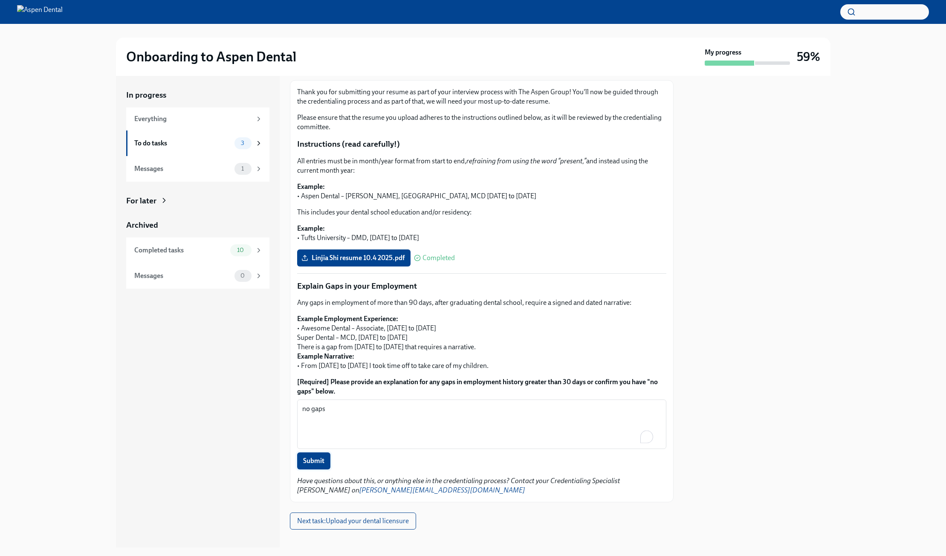
click at [319, 457] on span "Submit" at bounding box center [313, 461] width 21 height 9
click at [388, 517] on span "Next task : Upload your dental licensure" at bounding box center [353, 521] width 114 height 9
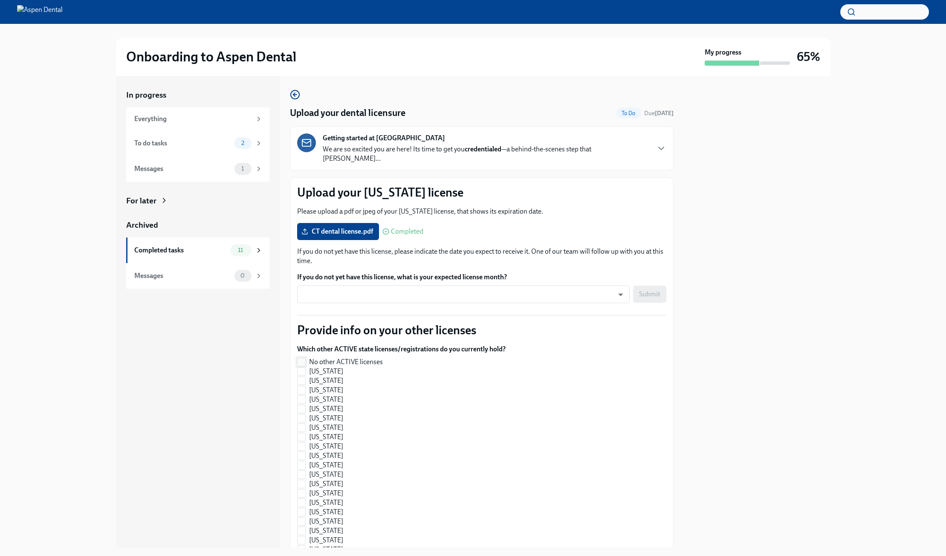
click at [300, 358] on input "No other ACTIVE licenses" at bounding box center [302, 362] width 8 height 8
checkbox input "true"
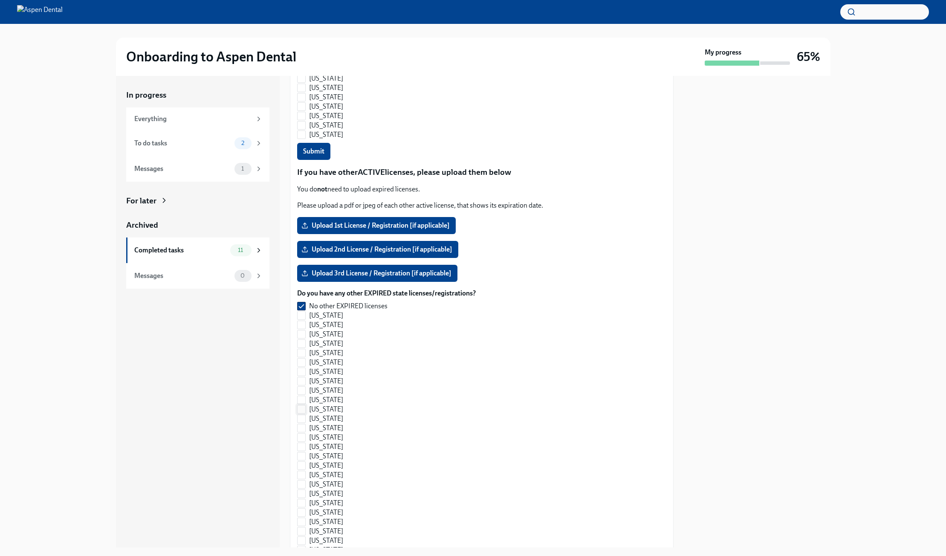
scroll to position [711, 0]
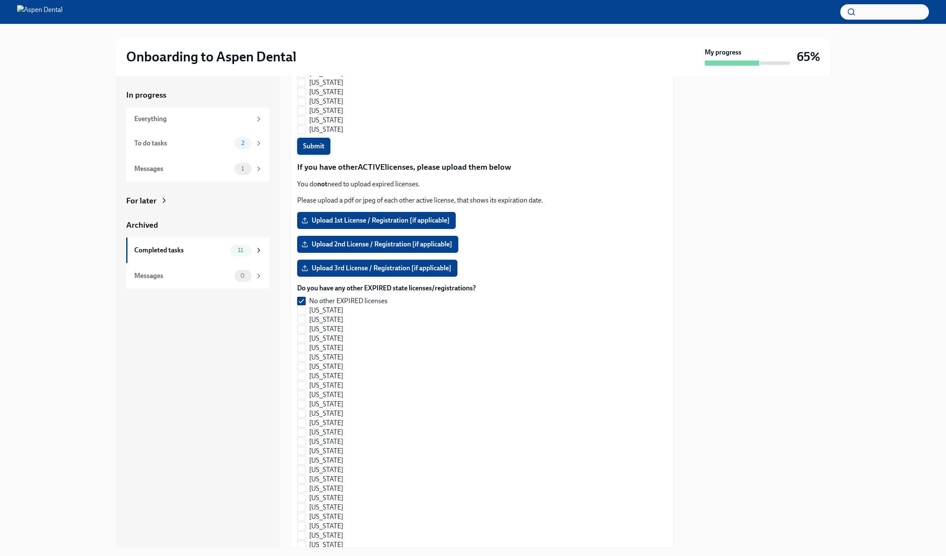
click at [313, 142] on span "Submit" at bounding box center [313, 146] width 21 height 9
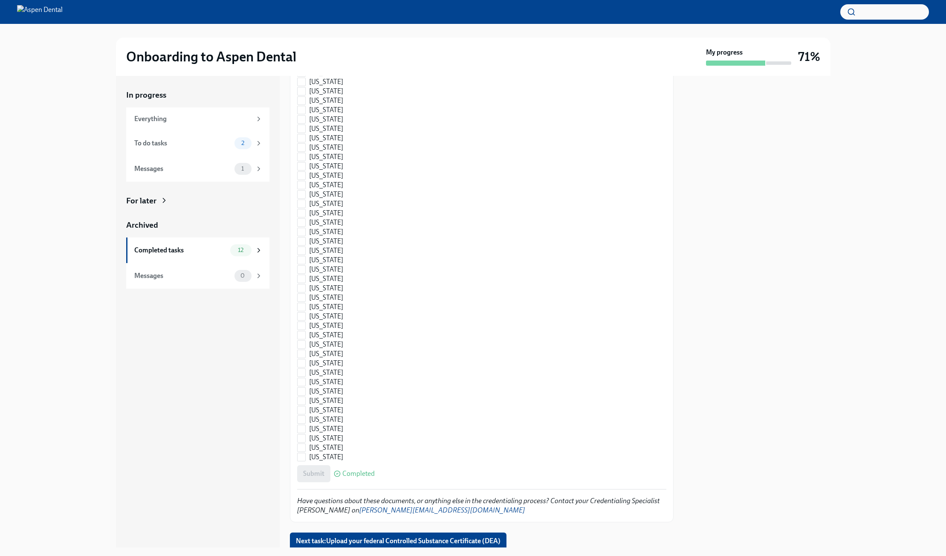
scroll to position [1053, 0]
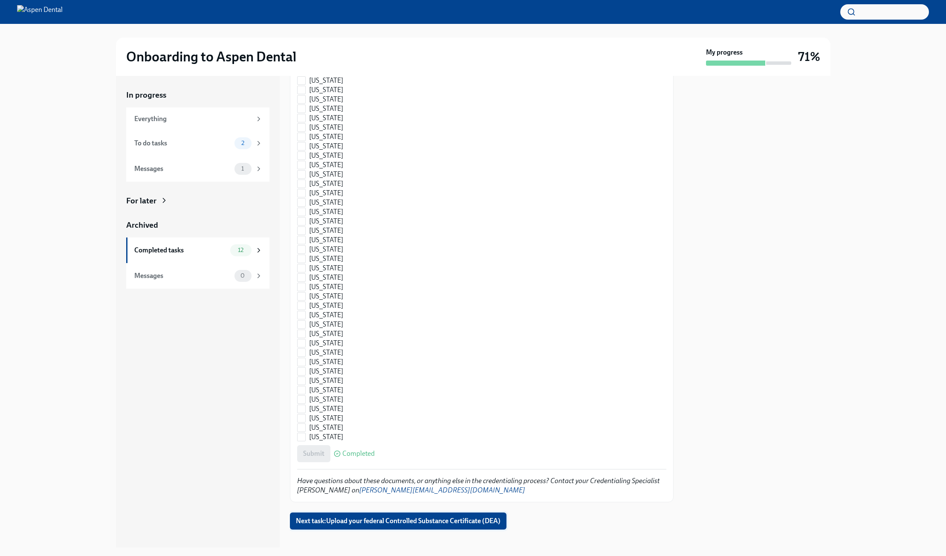
click at [425, 517] on span "Next task : Upload your federal Controlled Substance Certificate (DEA)" at bounding box center [398, 521] width 205 height 9
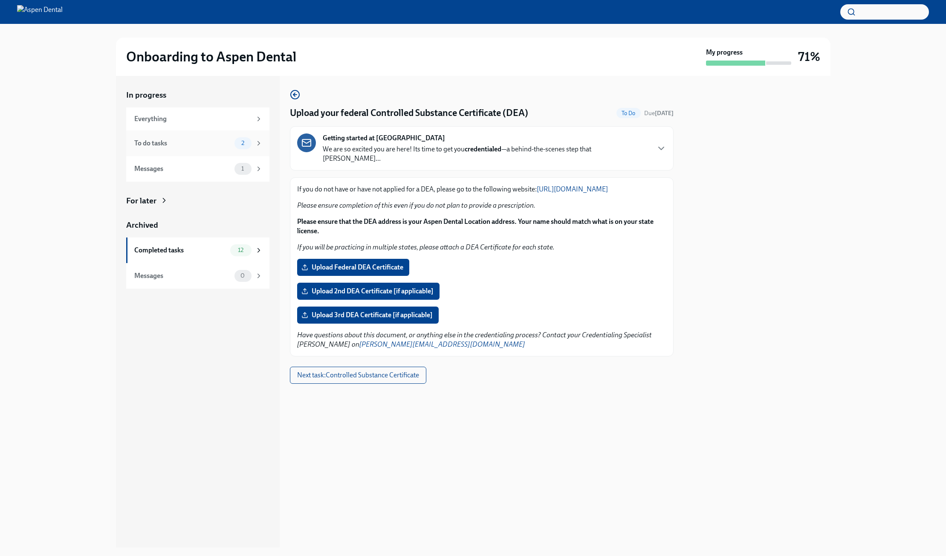
click at [254, 139] on div "2" at bounding box center [249, 143] width 28 height 12
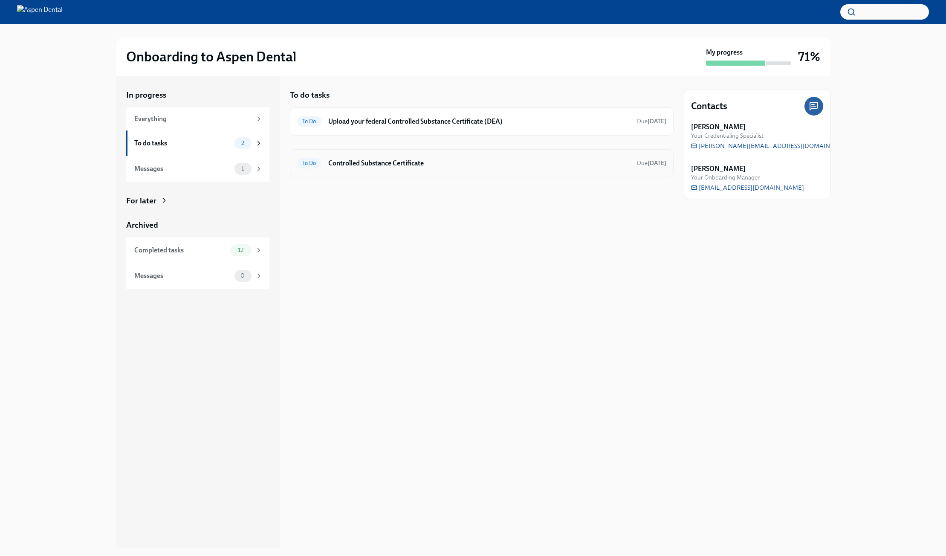
click at [418, 164] on h6 "Controlled Substance Certificate" at bounding box center [479, 163] width 302 height 9
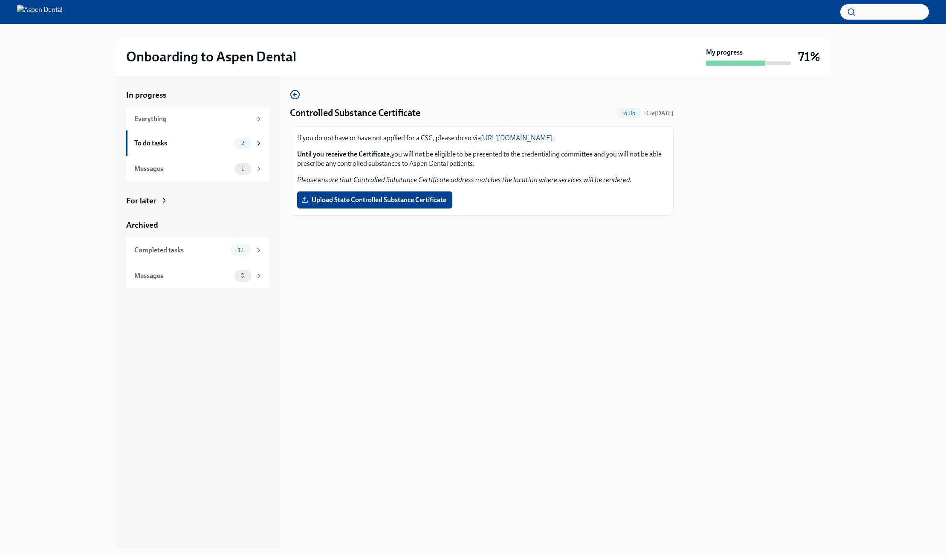
click at [552, 136] on link "[URL][DOMAIN_NAME]" at bounding box center [516, 138] width 71 height 8
click at [246, 136] on div "To do tasks 2" at bounding box center [197, 143] width 143 height 26
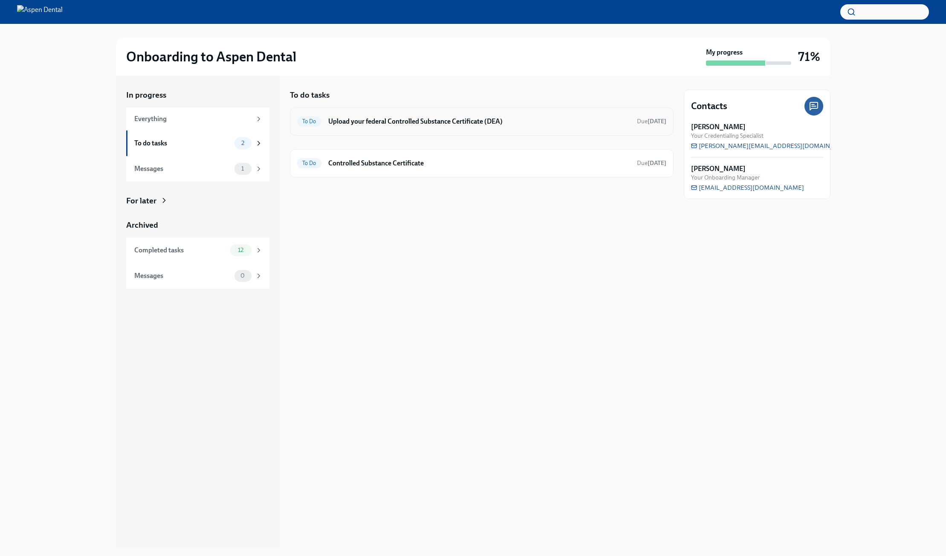
click at [464, 123] on h6 "Upload your federal Controlled Substance Certificate (DEA)" at bounding box center [479, 121] width 302 height 9
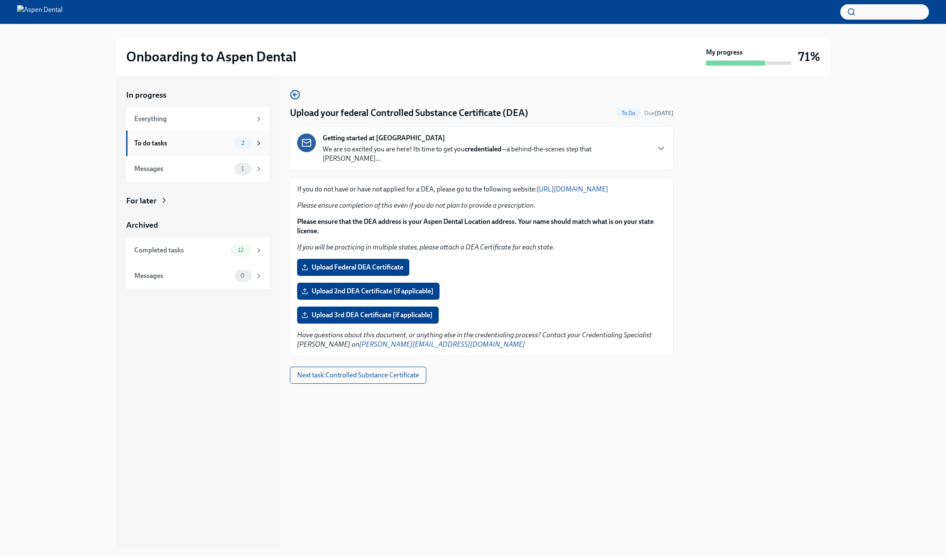
click at [221, 146] on div "To do tasks" at bounding box center [182, 143] width 97 height 9
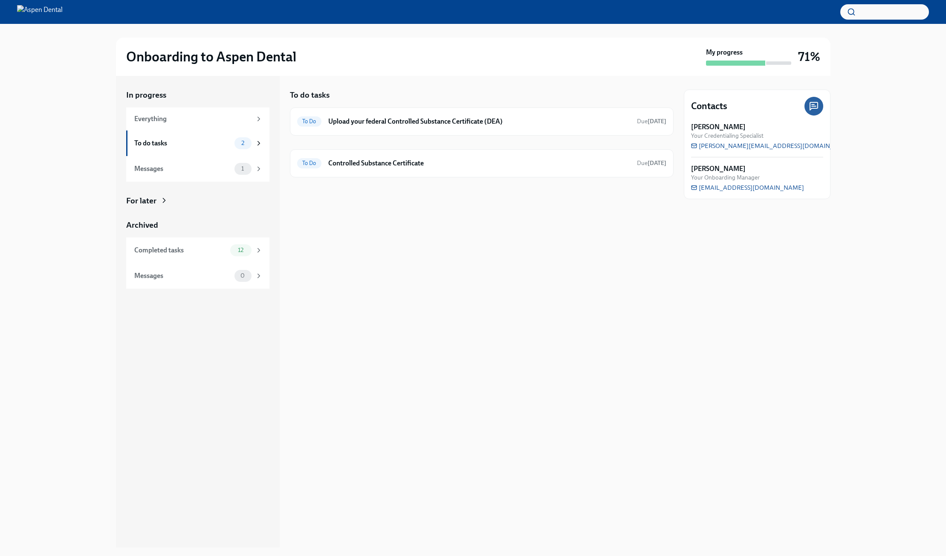
click at [810, 111] on div at bounding box center [814, 106] width 19 height 19
click at [258, 248] on icon at bounding box center [259, 250] width 2 height 4
